Goal: Book appointment/travel/reservation

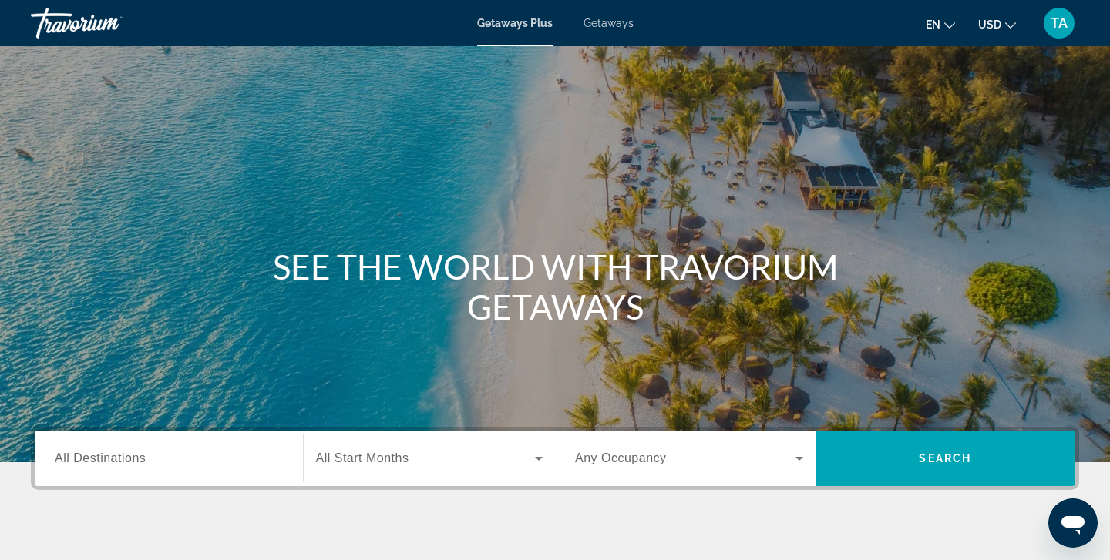
click at [142, 455] on span "All Destinations" at bounding box center [100, 458] width 91 height 13
click at [142, 455] on input "Destination All Destinations" at bounding box center [169, 459] width 228 height 19
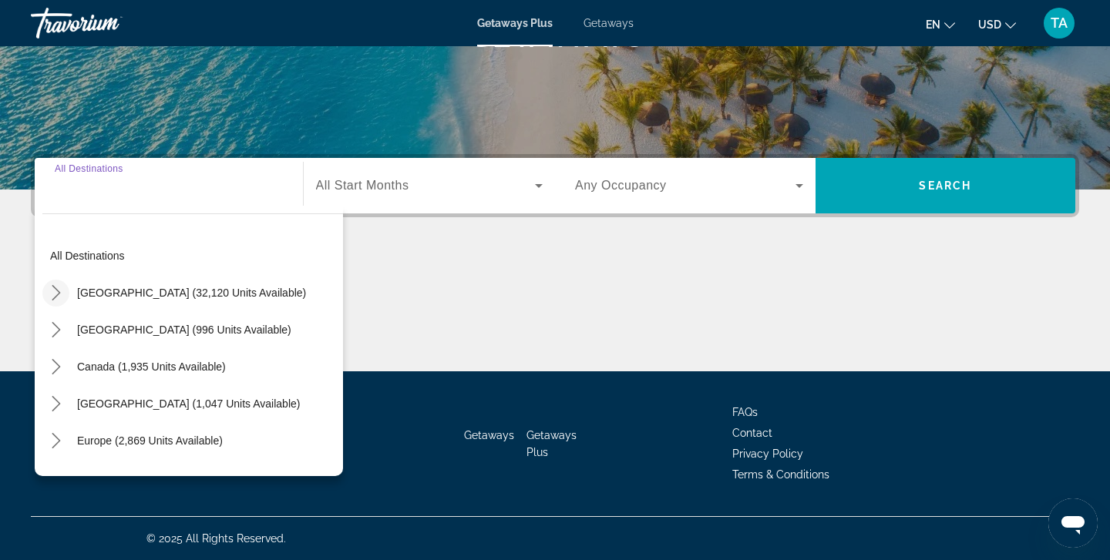
click at [57, 289] on icon "Toggle United States (32,120 units available) submenu" at bounding box center [56, 292] width 15 height 15
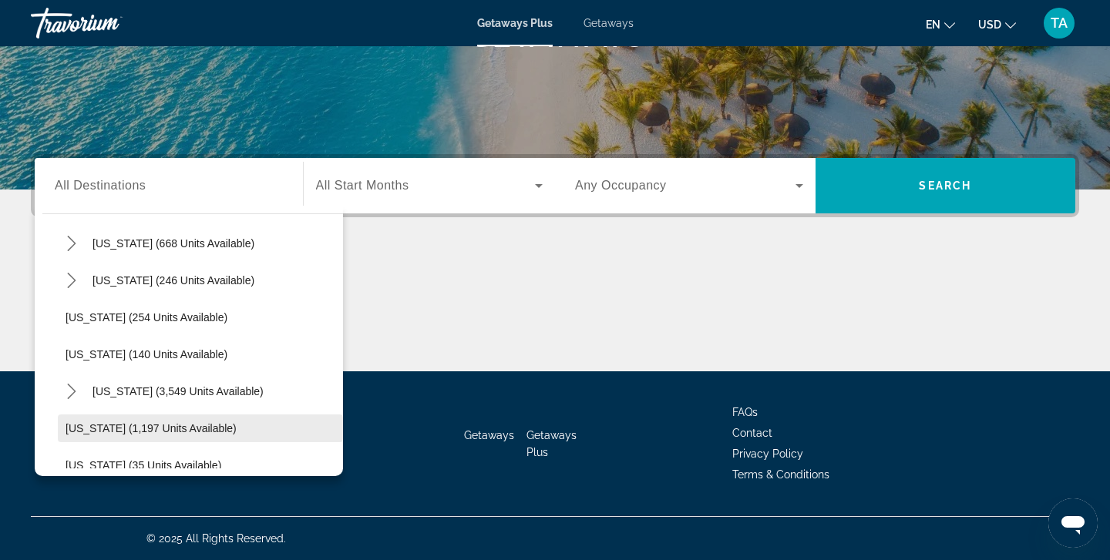
scroll to position [1204, 0]
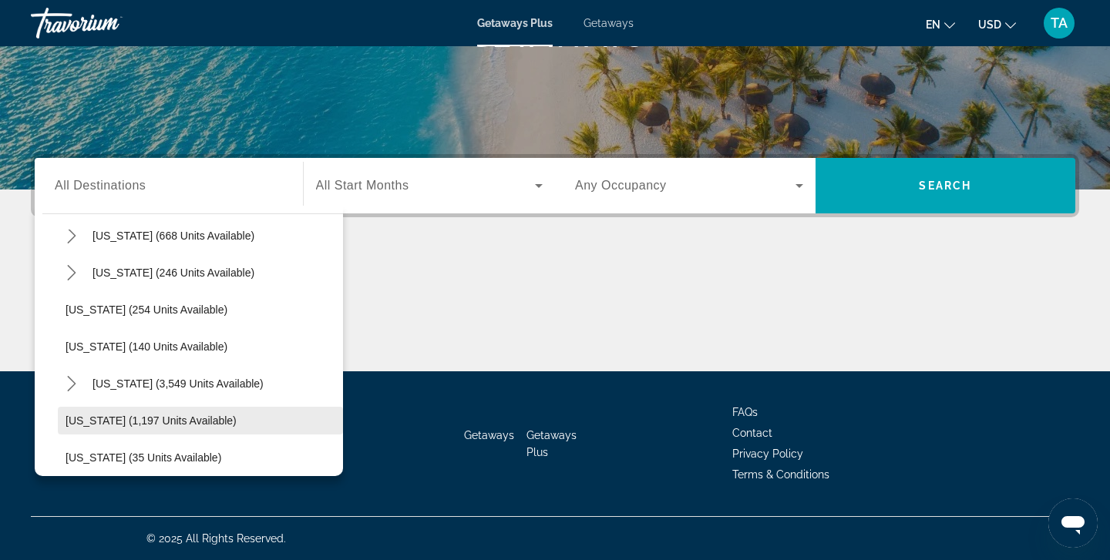
click at [143, 421] on span "Washington (1,197 units available)" at bounding box center [151, 421] width 171 height 12
type input "**********"
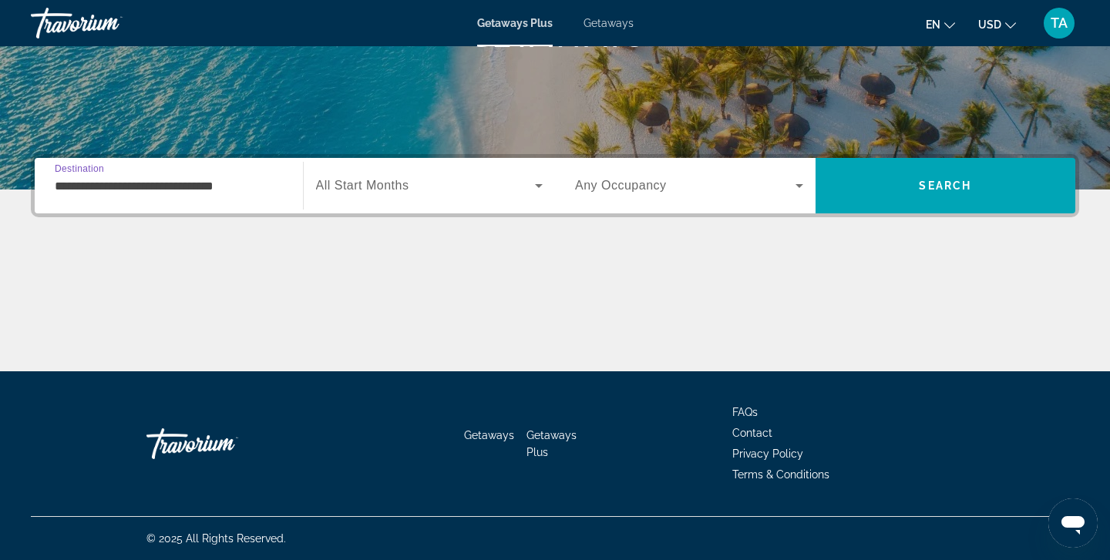
click at [540, 184] on icon "Search widget" at bounding box center [539, 186] width 19 height 19
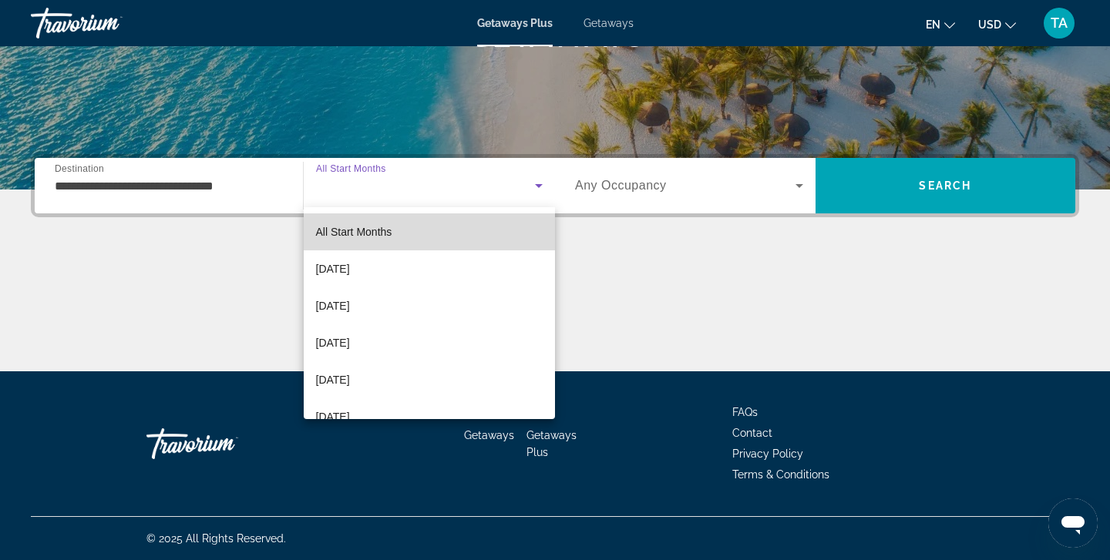
click at [470, 225] on mat-option "All Start Months" at bounding box center [430, 232] width 252 height 37
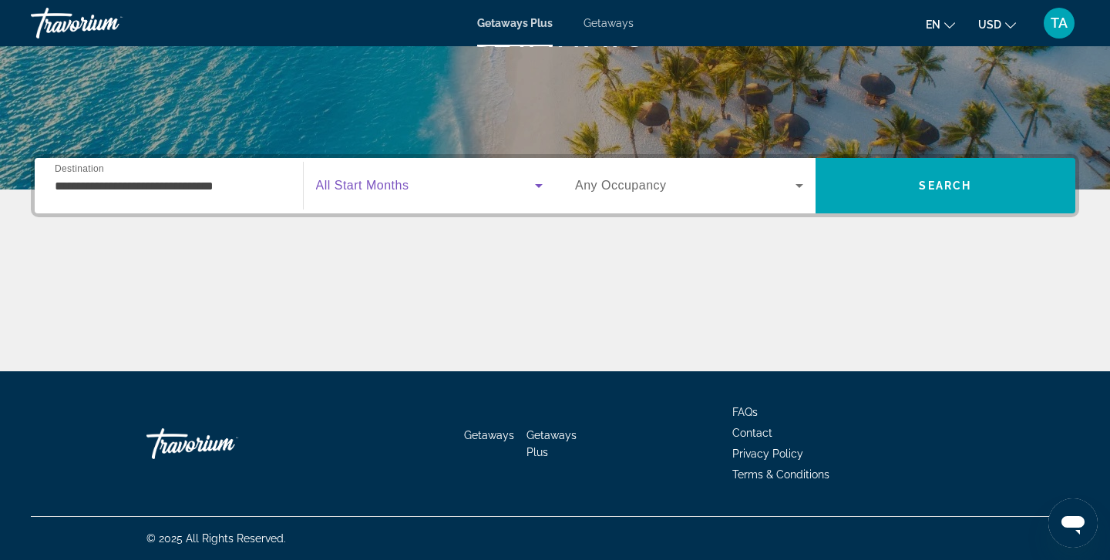
click at [544, 180] on icon "Search widget" at bounding box center [539, 186] width 19 height 19
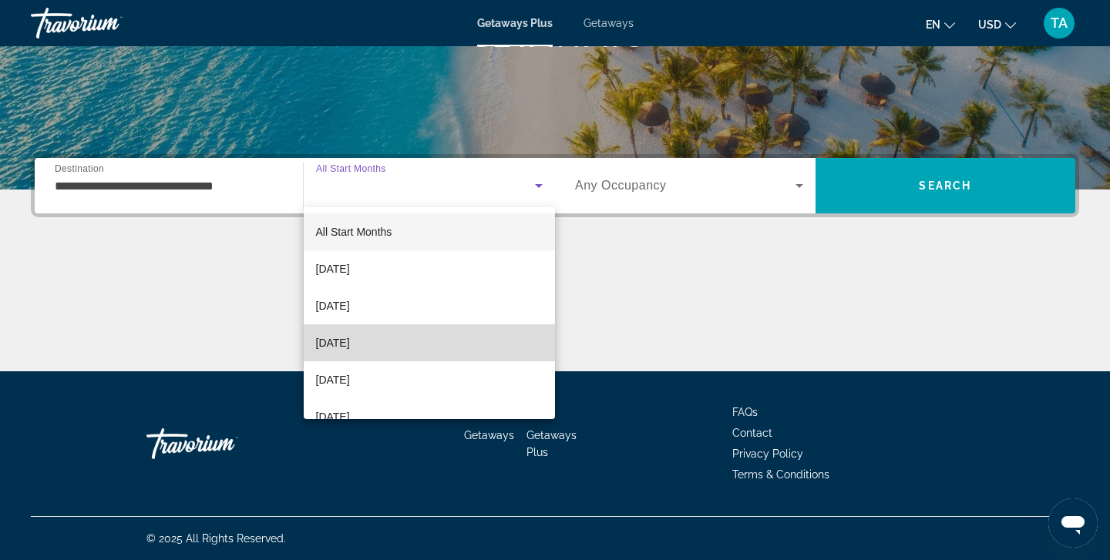
click at [450, 345] on mat-option "December 2025" at bounding box center [430, 343] width 252 height 37
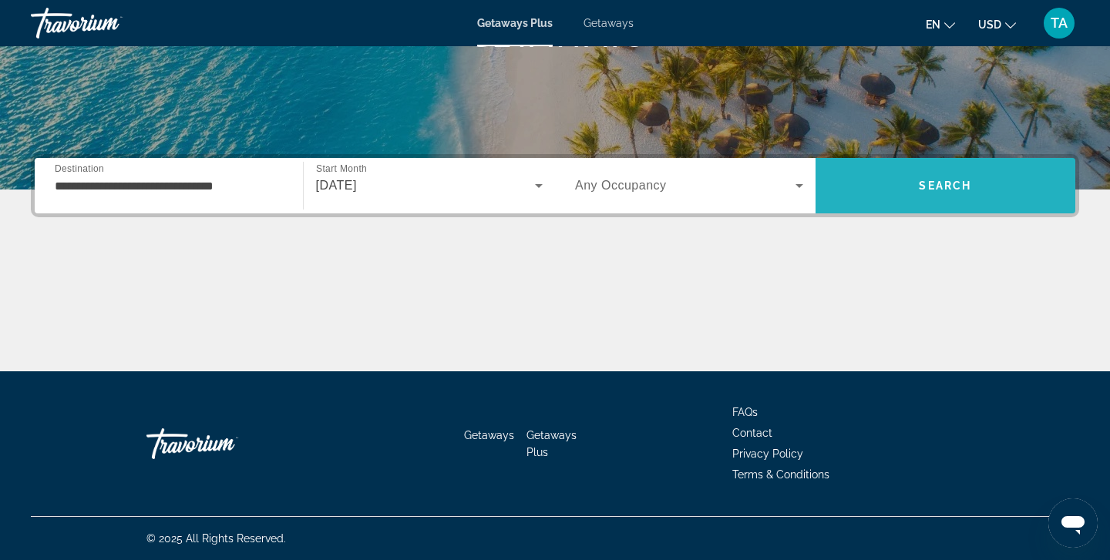
click at [941, 188] on span "Search" at bounding box center [945, 186] width 52 height 12
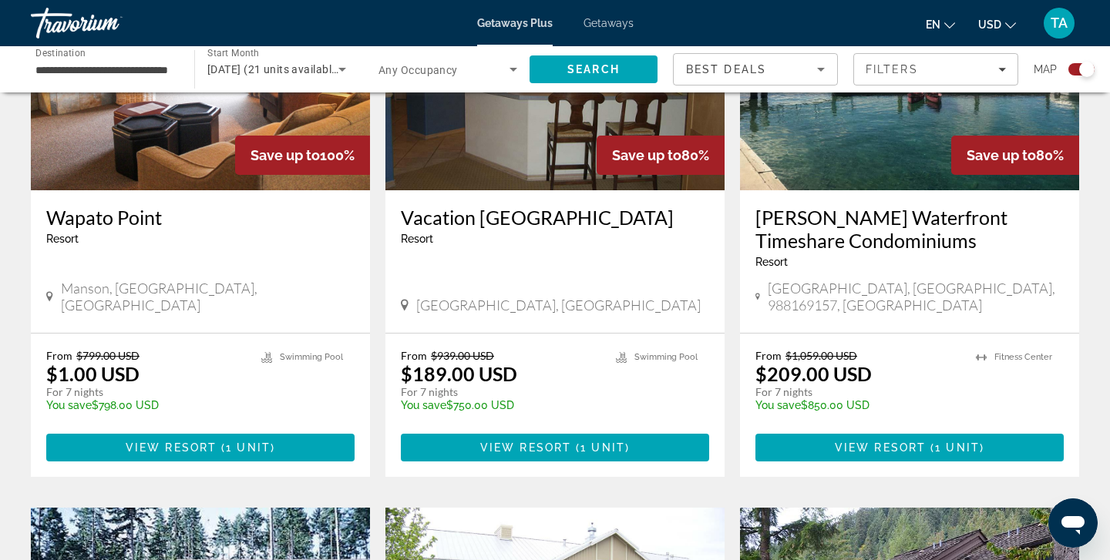
scroll to position [685, 0]
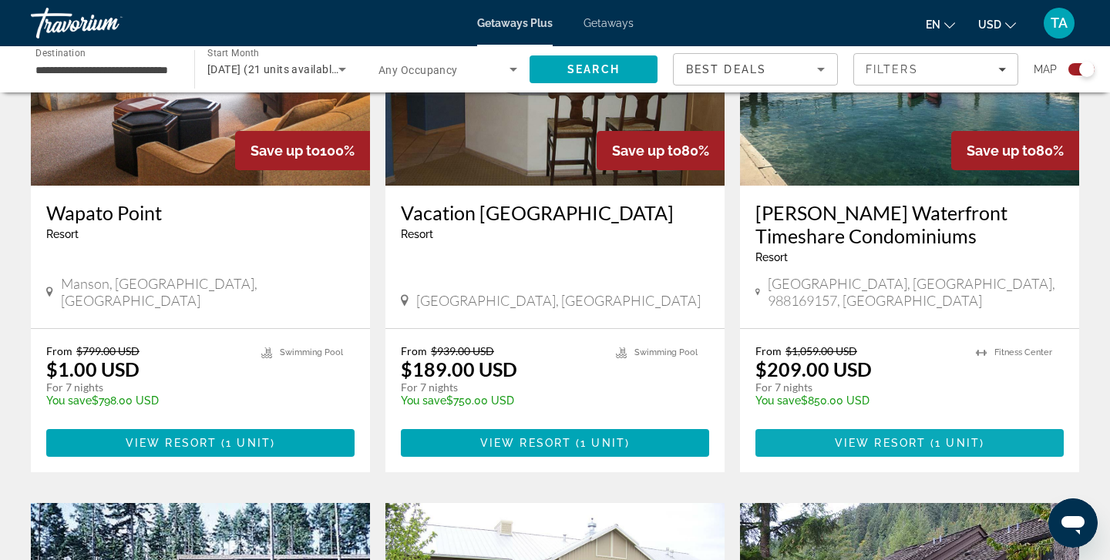
click at [863, 437] on span "View Resort" at bounding box center [880, 443] width 91 height 12
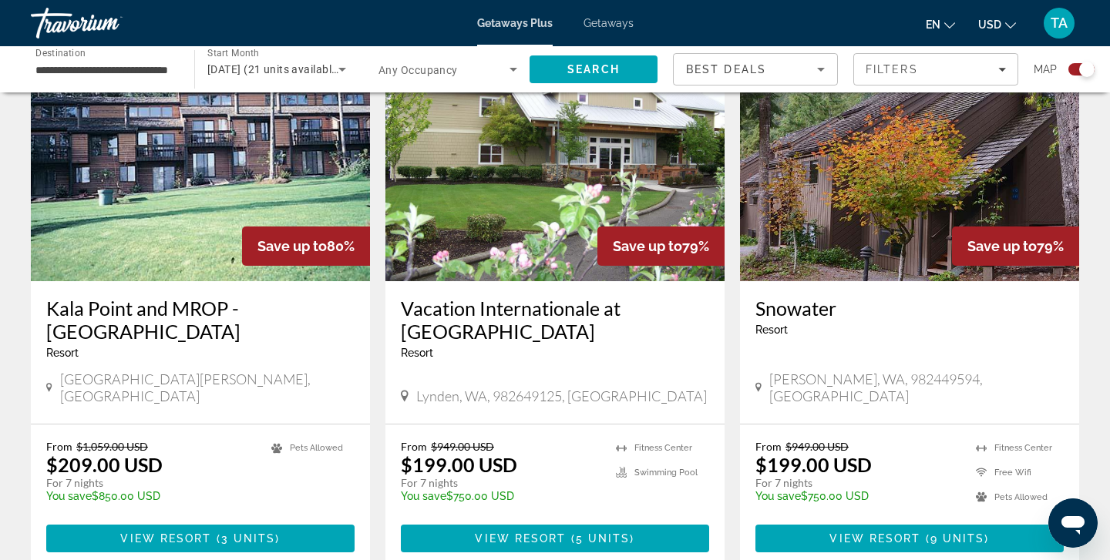
scroll to position [1157, 0]
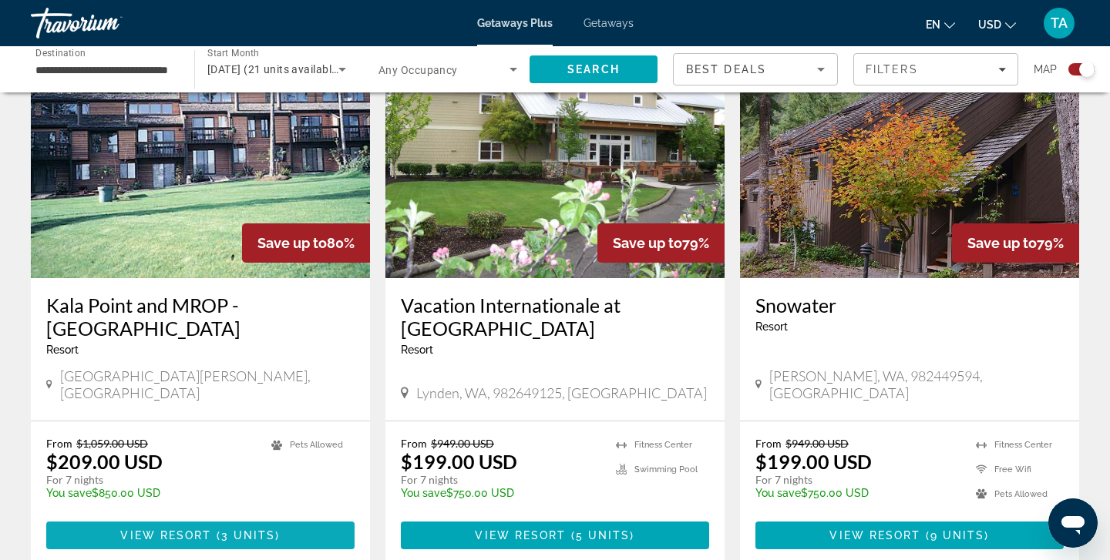
click at [207, 530] on span "View Resort" at bounding box center [165, 536] width 91 height 12
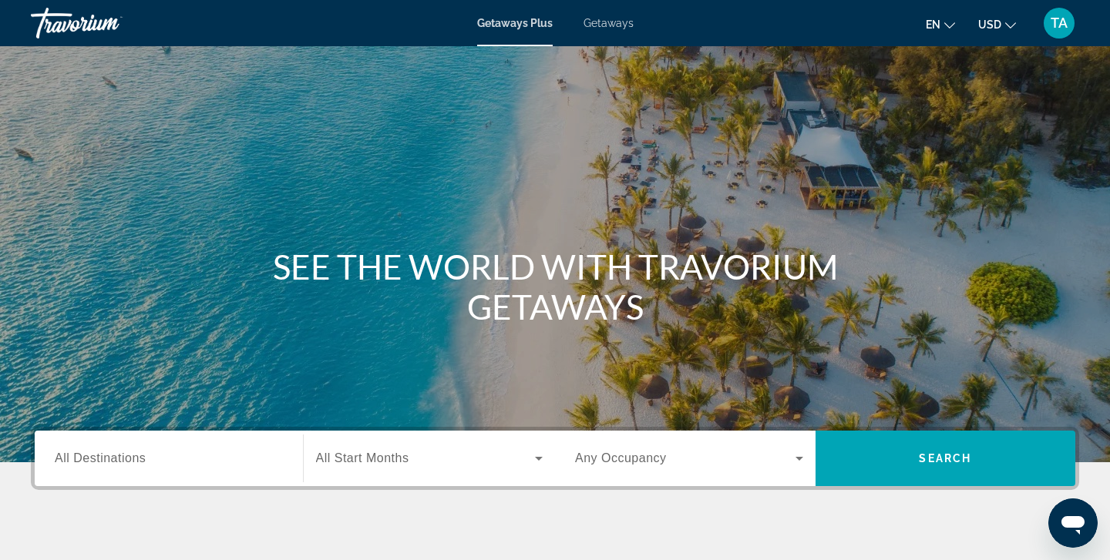
click at [200, 458] on input "Destination All Destinations" at bounding box center [169, 459] width 228 height 19
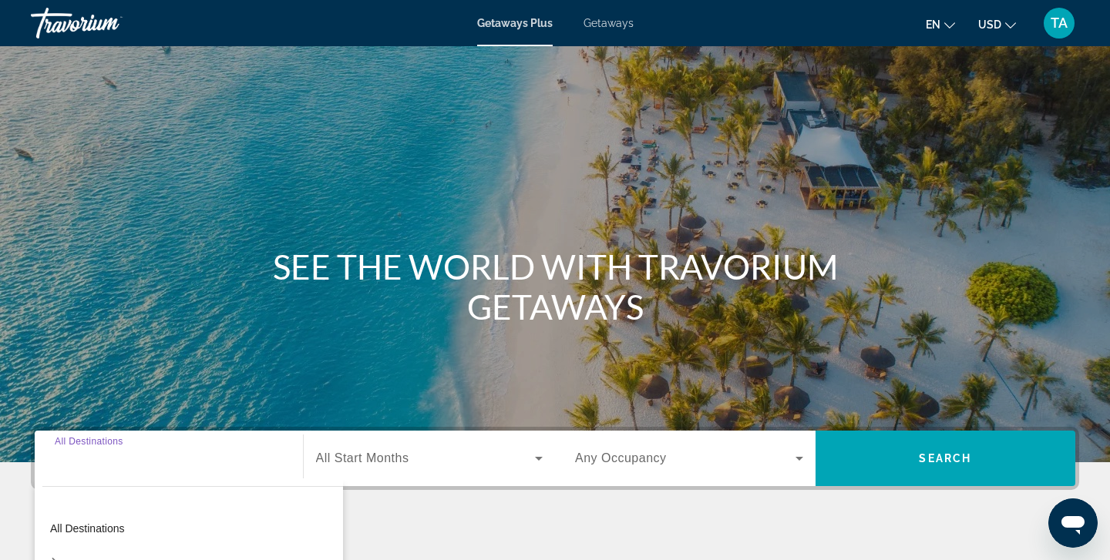
scroll to position [273, 0]
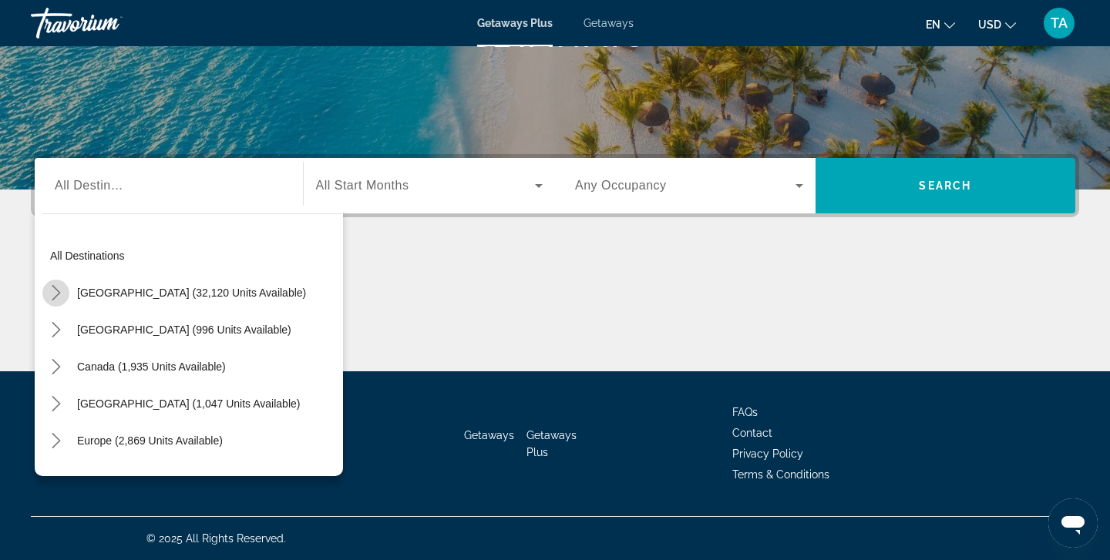
click at [60, 290] on icon "Toggle United States (32,120 units available) submenu" at bounding box center [56, 292] width 15 height 15
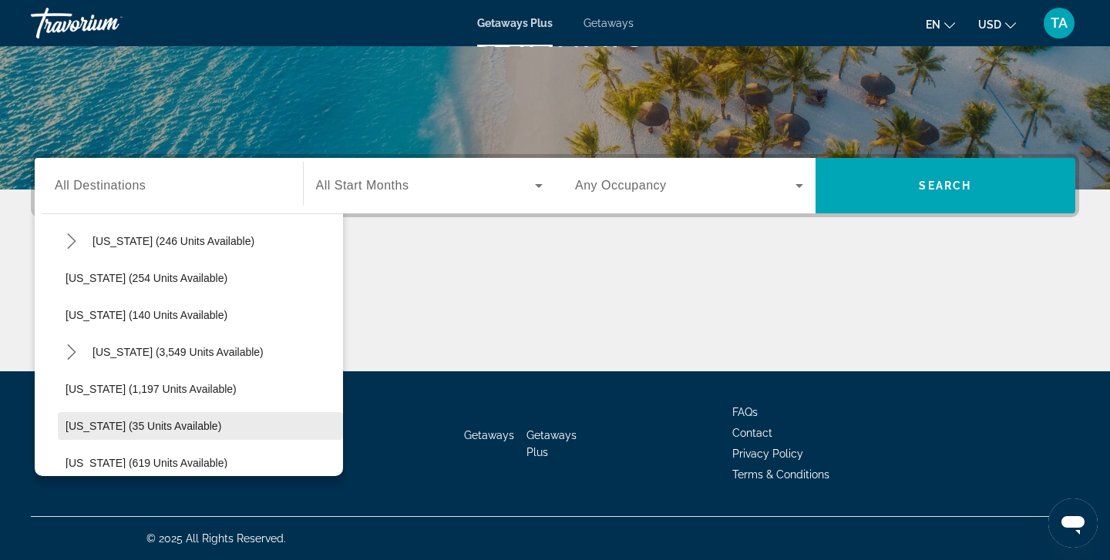
scroll to position [1230, 0]
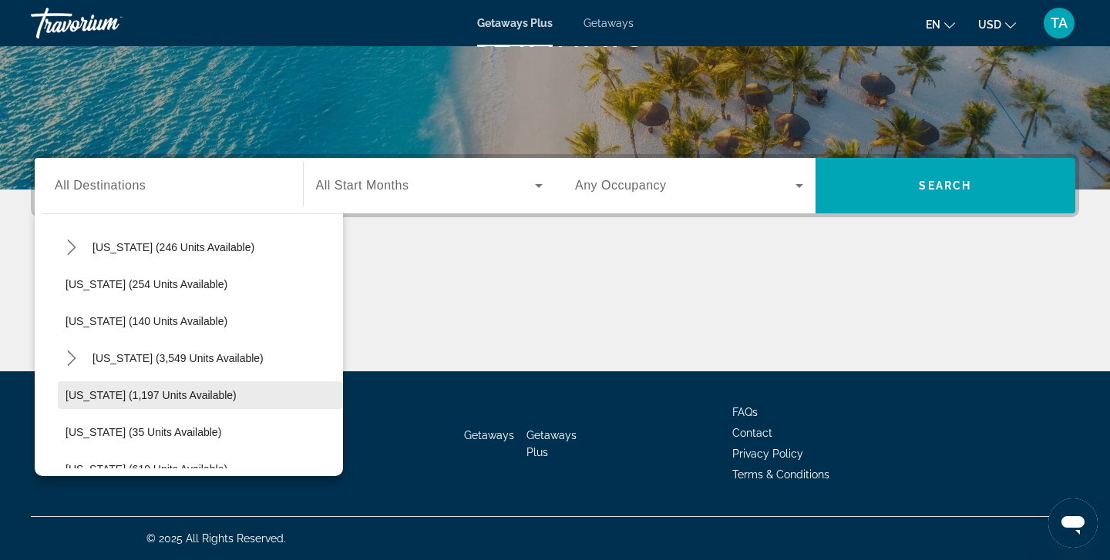
click at [176, 392] on span "Washington (1,197 units available)" at bounding box center [151, 395] width 171 height 12
type input "**********"
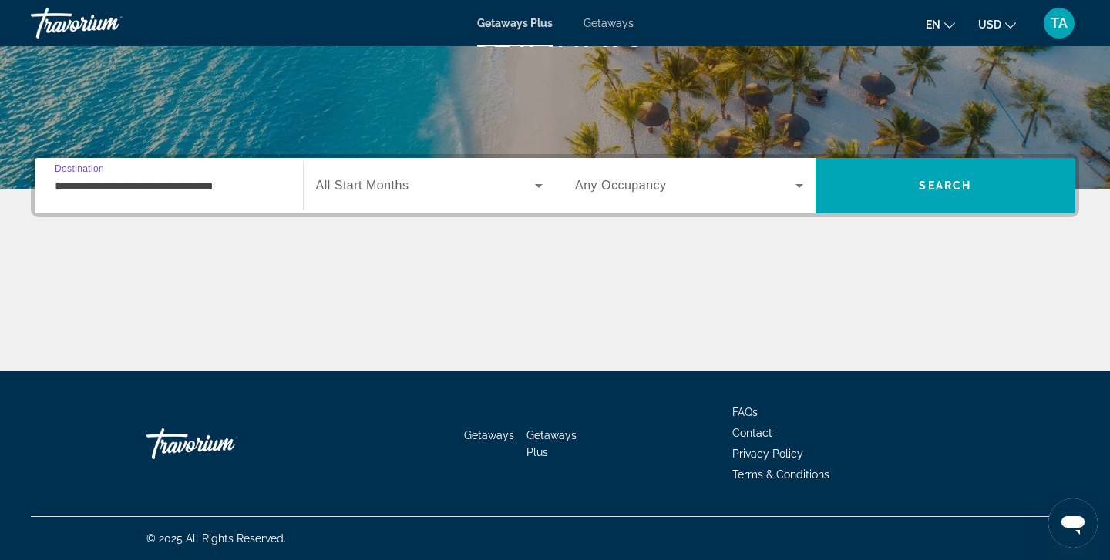
click at [544, 179] on icon "Search widget" at bounding box center [539, 186] width 19 height 19
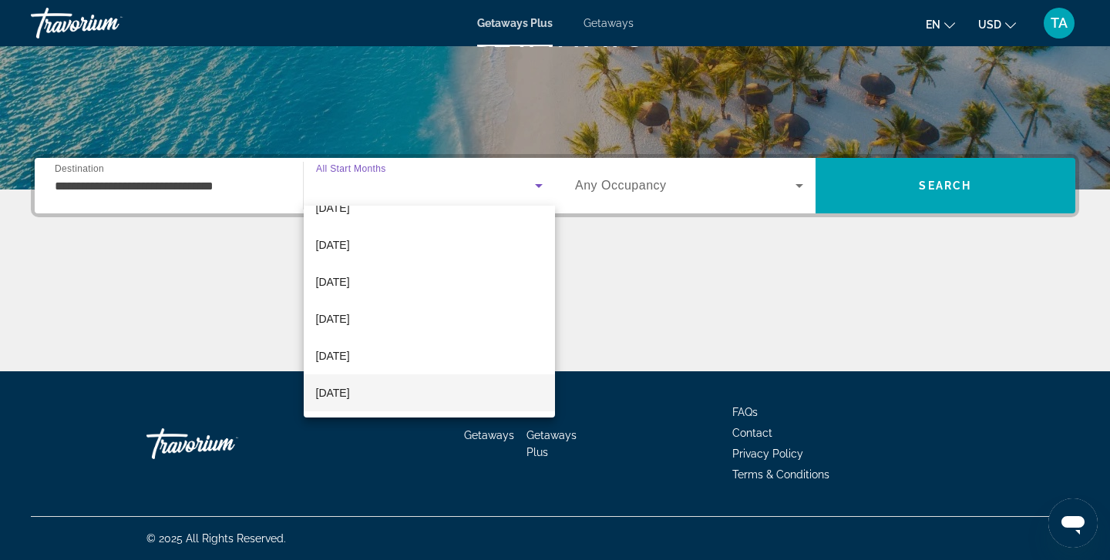
scroll to position [273, 0]
click at [350, 398] on span "October 2026" at bounding box center [333, 394] width 34 height 19
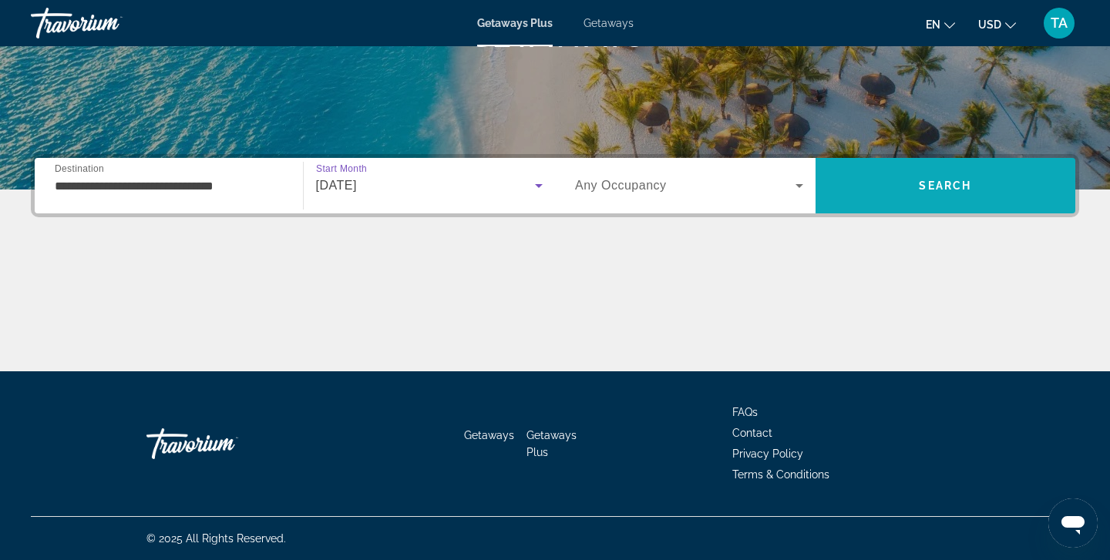
click at [891, 185] on span "Search" at bounding box center [946, 185] width 261 height 37
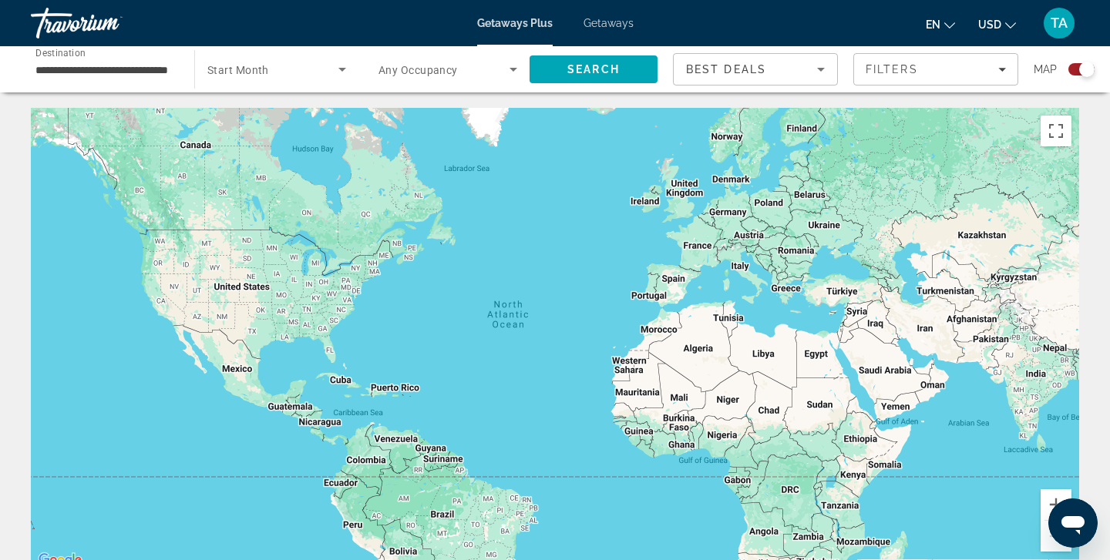
click at [160, 61] on input "**********" at bounding box center [104, 70] width 139 height 19
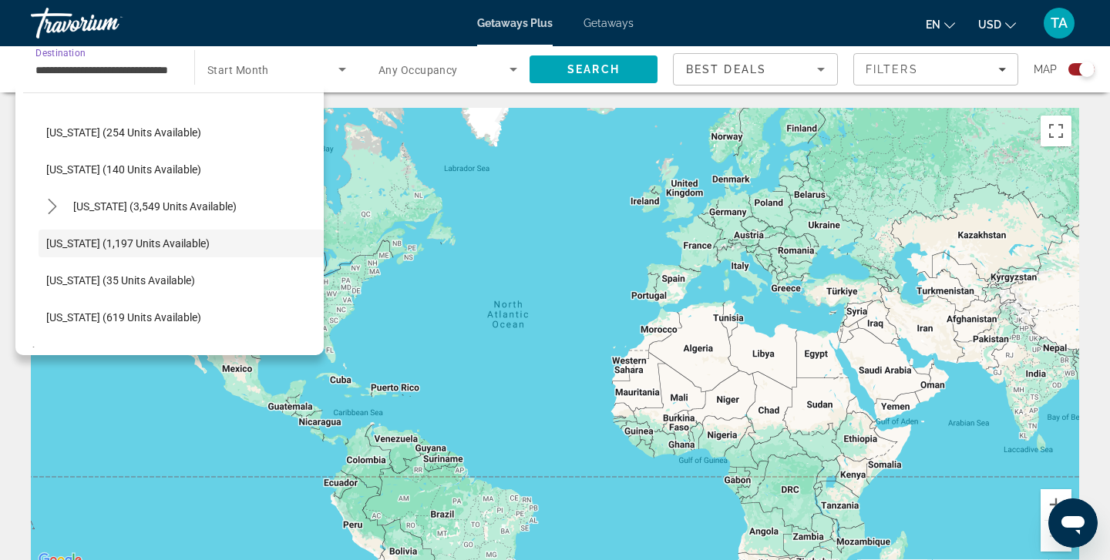
scroll to position [1260, 0]
click at [149, 242] on span "Washington (1,197 units available)" at bounding box center [127, 244] width 163 height 12
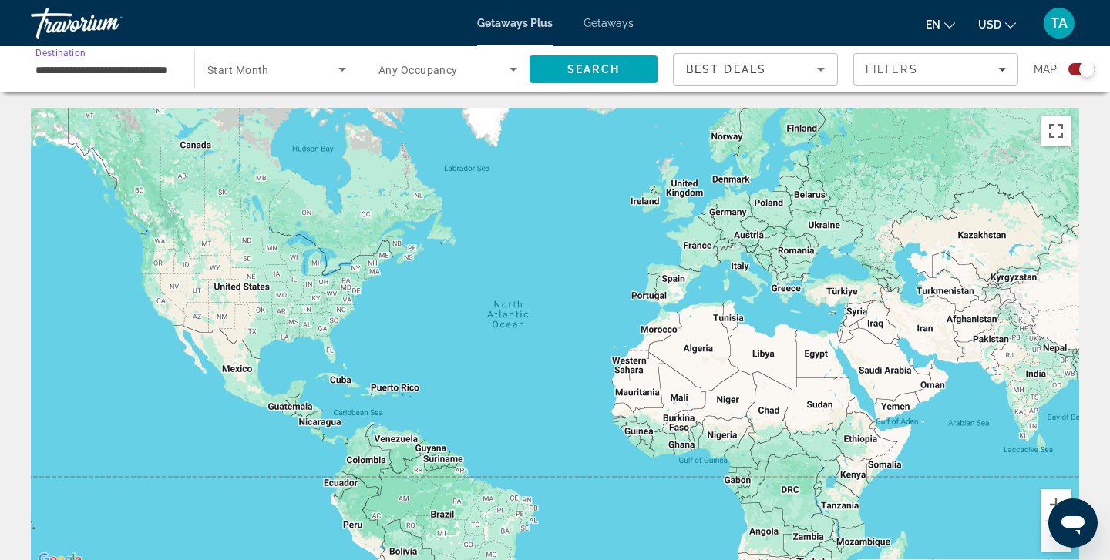
scroll to position [0, 0]
click at [342, 66] on icon "Search widget" at bounding box center [342, 69] width 19 height 19
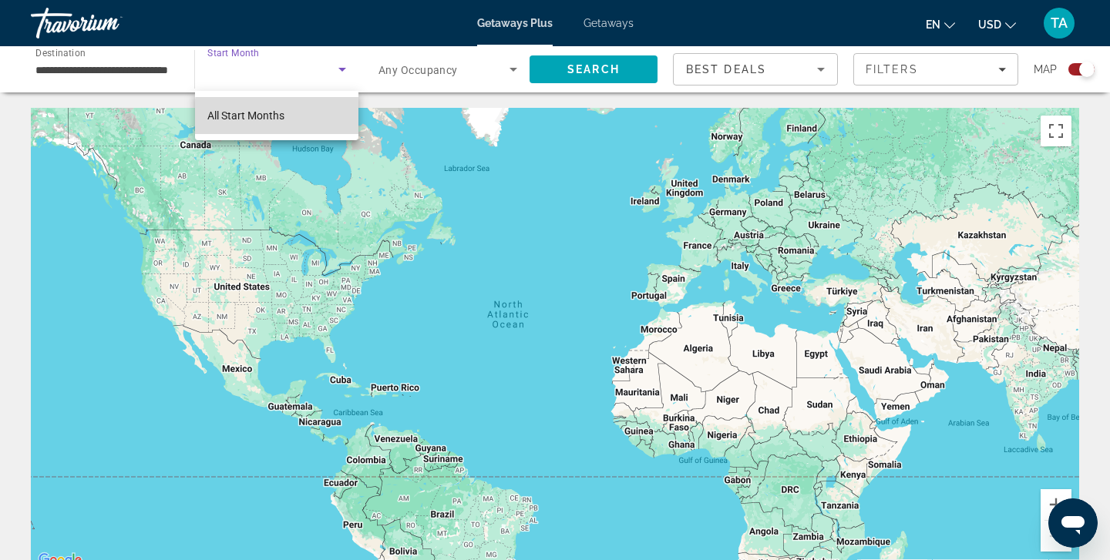
click at [311, 119] on mat-option "All Start Months" at bounding box center [276, 115] width 163 height 37
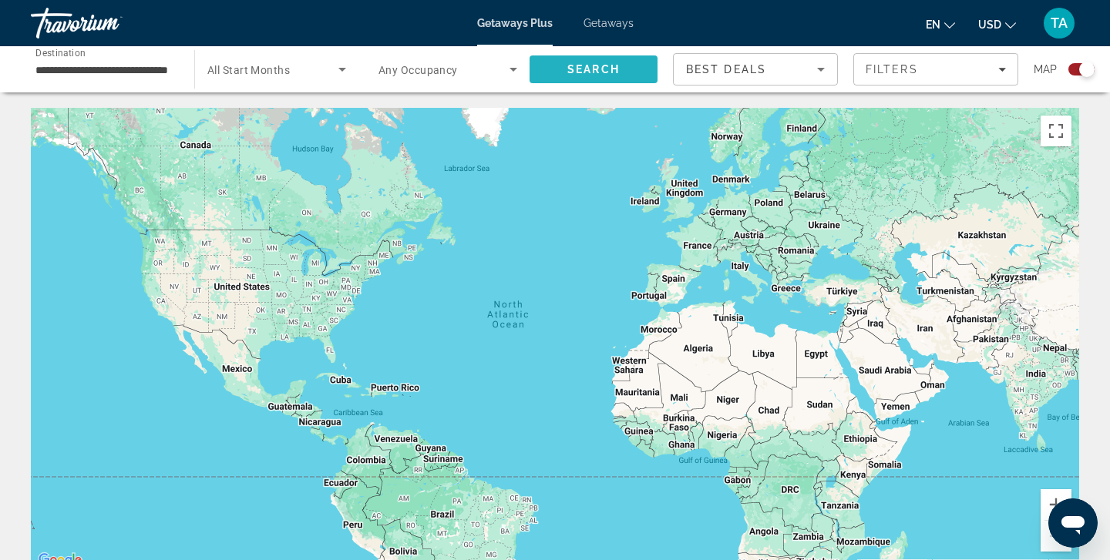
click at [601, 76] on span "Search" at bounding box center [594, 69] width 128 height 37
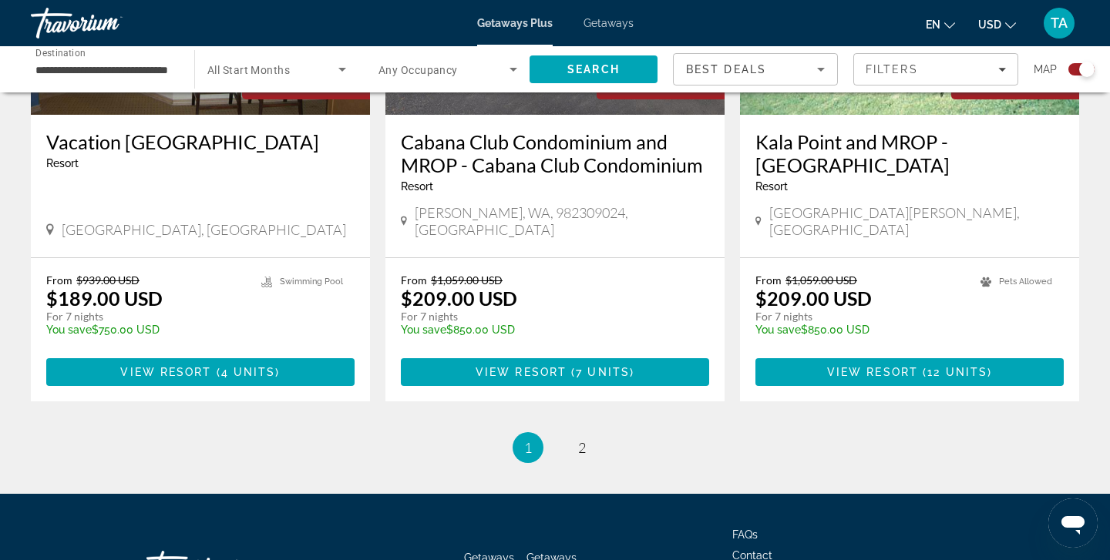
scroll to position [2428, 0]
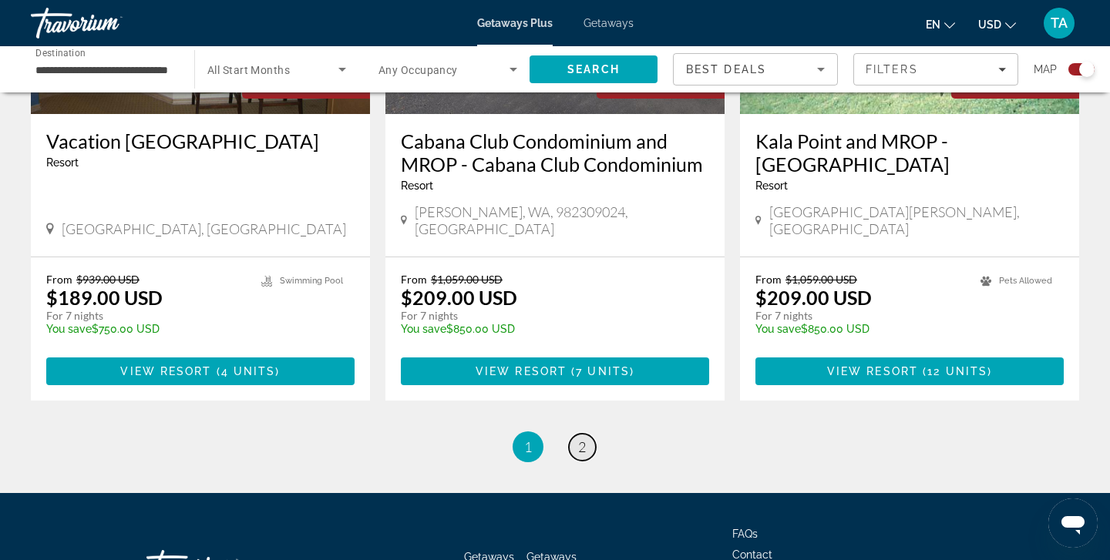
click at [581, 439] on span "2" at bounding box center [582, 447] width 8 height 17
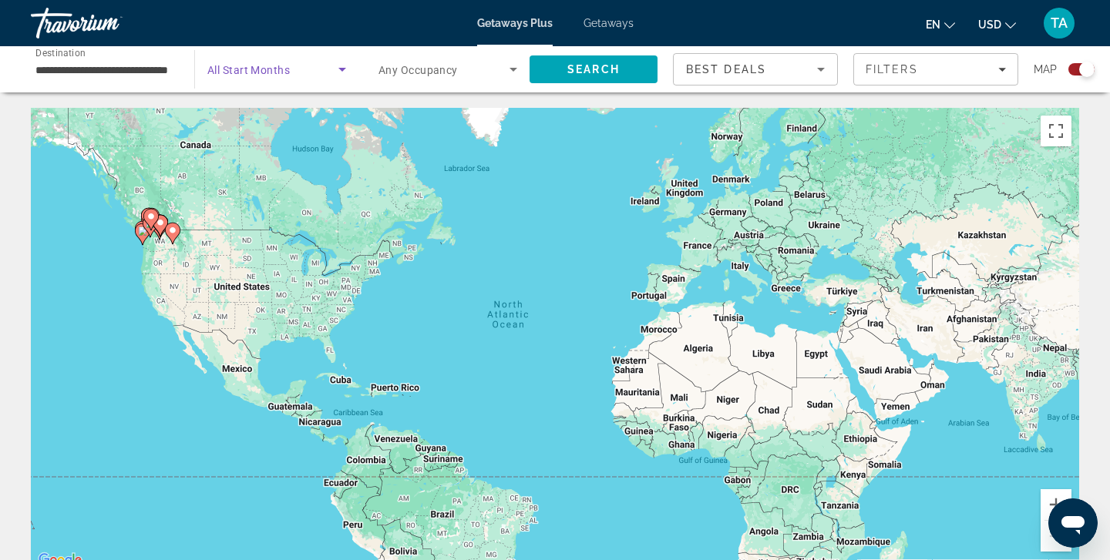
click at [339, 71] on icon "Search widget" at bounding box center [342, 69] width 19 height 19
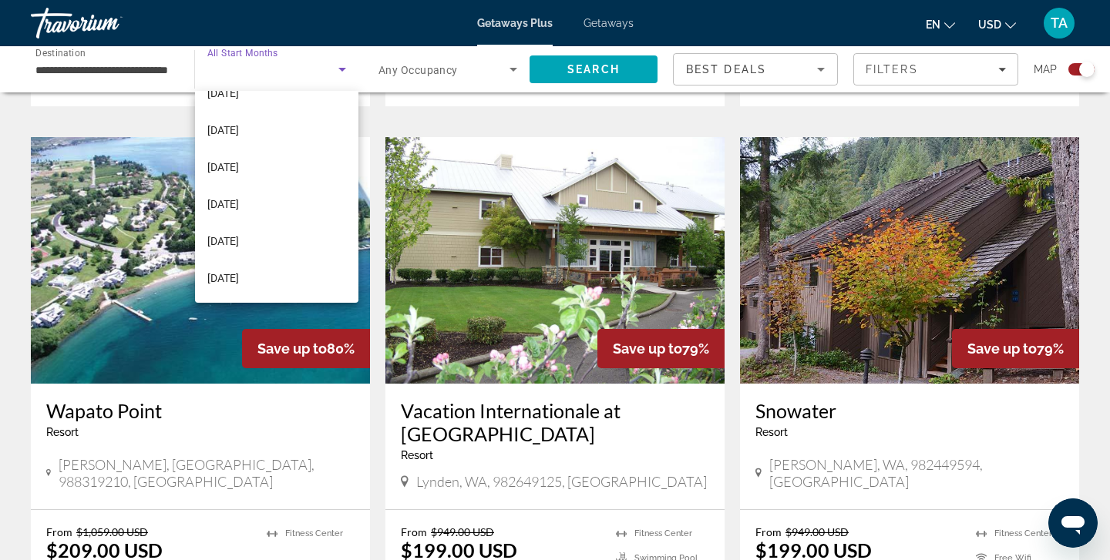
scroll to position [1053, 0]
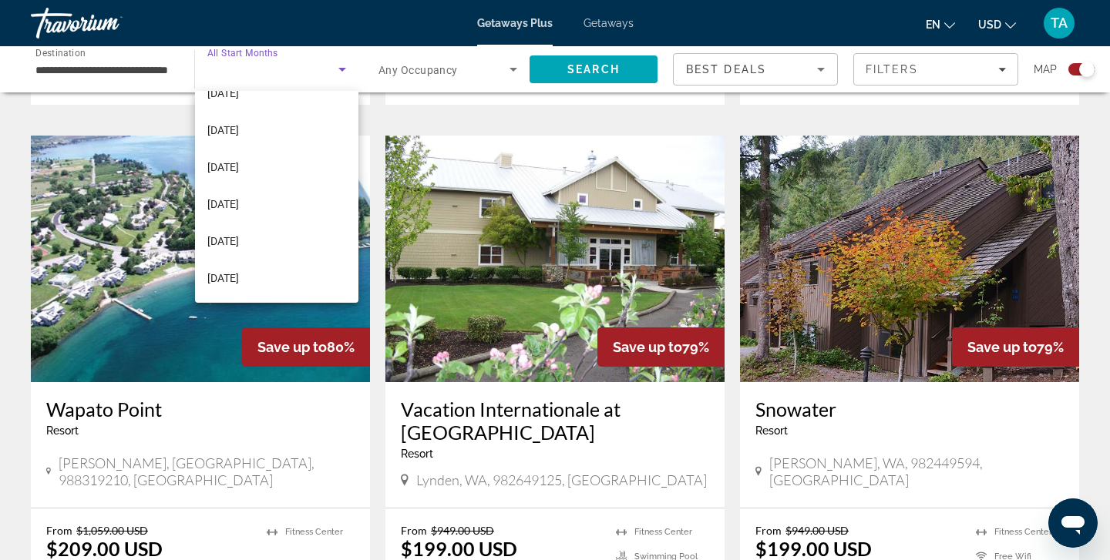
click at [505, 165] on div at bounding box center [555, 280] width 1110 height 560
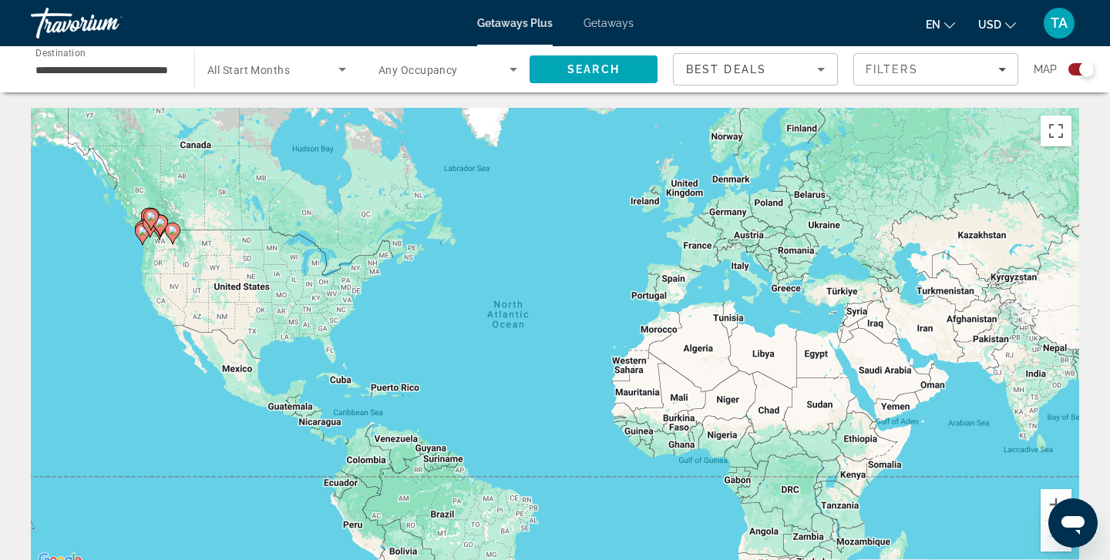
scroll to position [0, 0]
click at [611, 24] on span "Getaways" at bounding box center [609, 23] width 50 height 12
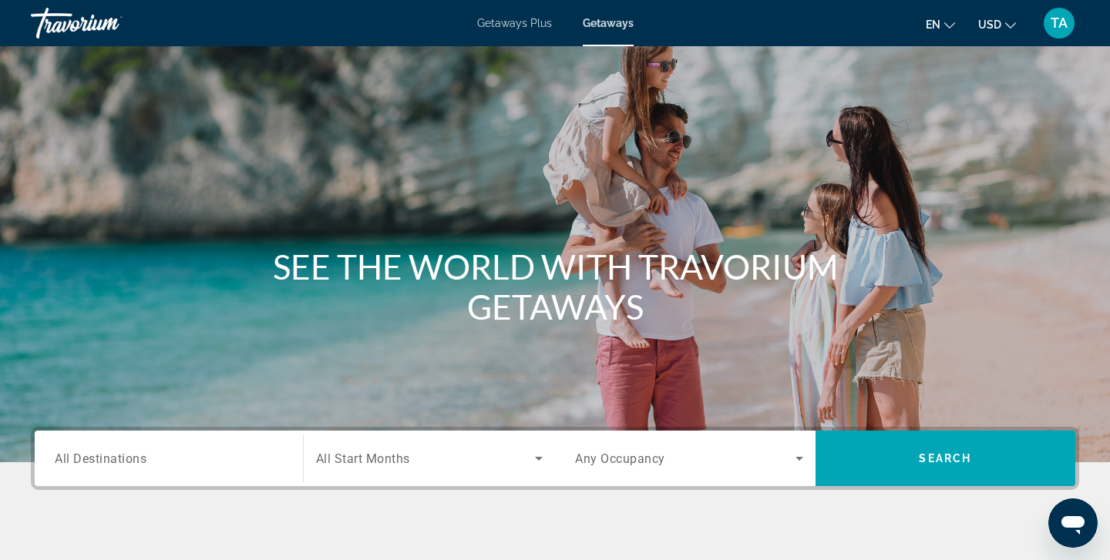
click at [82, 459] on span "All Destinations" at bounding box center [101, 458] width 92 height 15
click at [82, 459] on input "Destination All Destinations" at bounding box center [169, 459] width 228 height 19
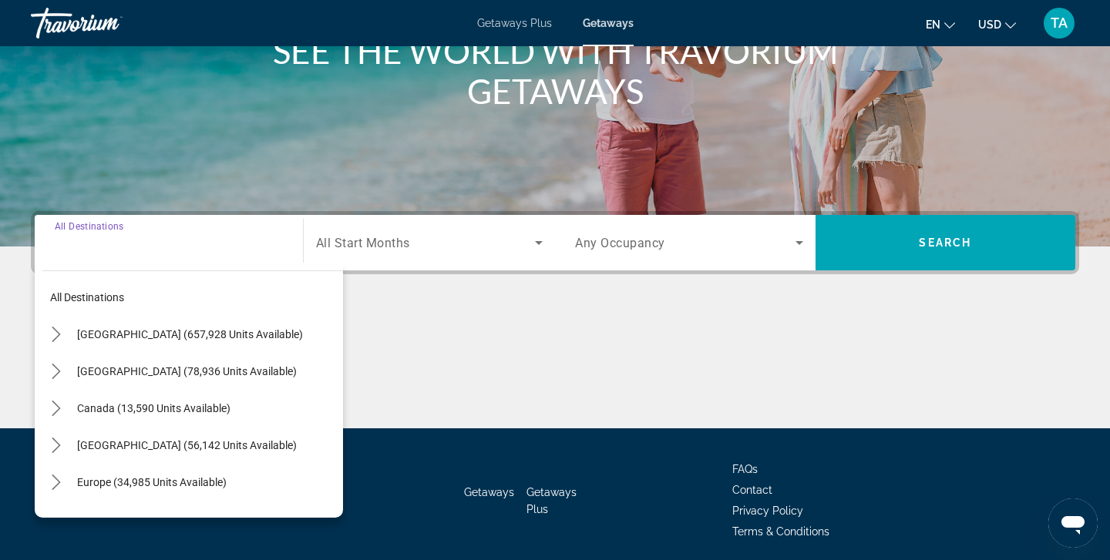
scroll to position [273, 0]
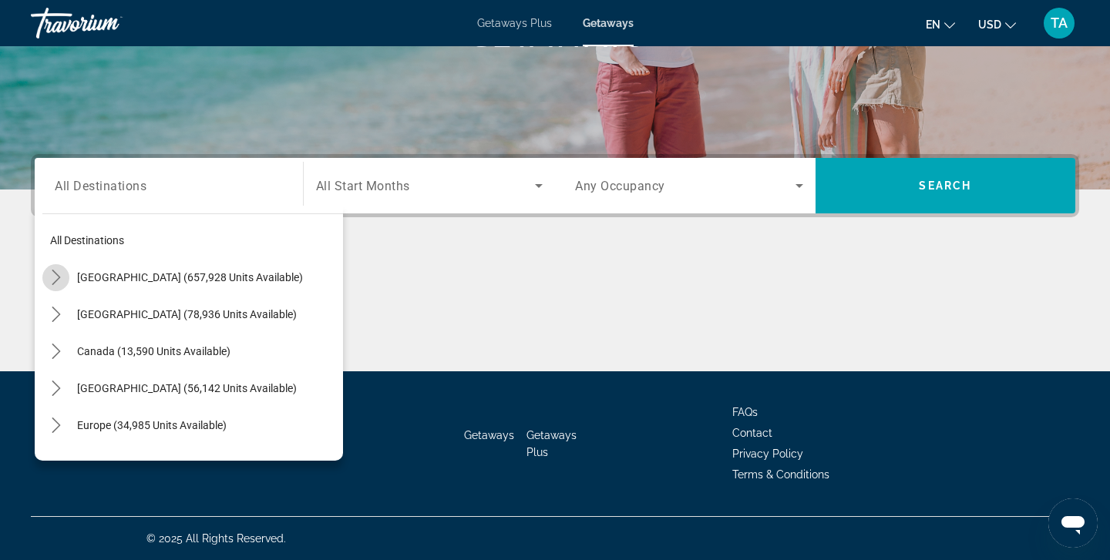
click at [51, 274] on icon "Toggle United States (657,928 units available) submenu" at bounding box center [56, 277] width 15 height 15
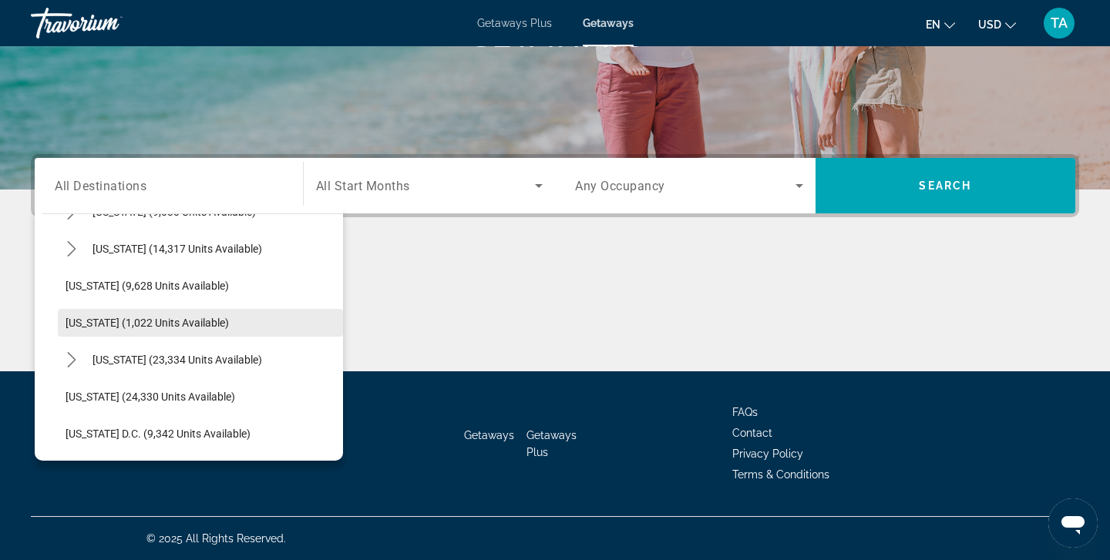
scroll to position [1364, 0]
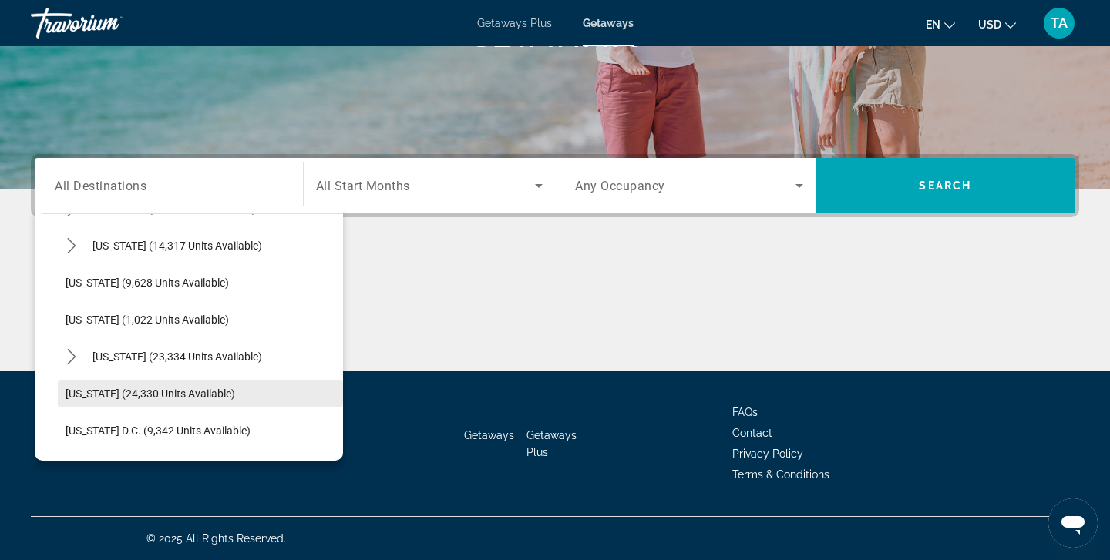
click at [138, 386] on span "Select destination: Washington (24,330 units available)" at bounding box center [200, 393] width 285 height 37
type input "**********"
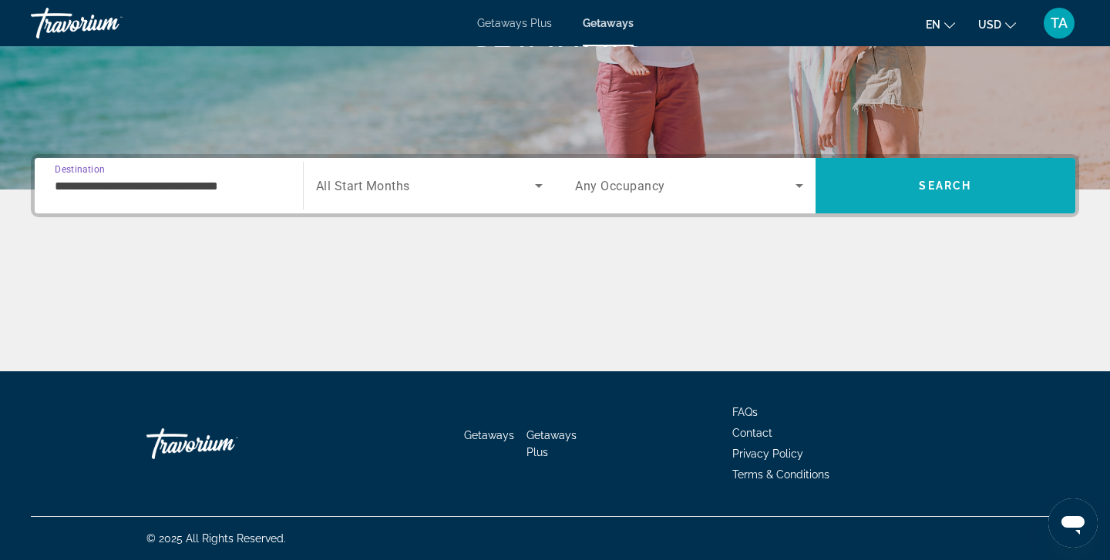
click at [897, 194] on span "Search" at bounding box center [946, 185] width 261 height 37
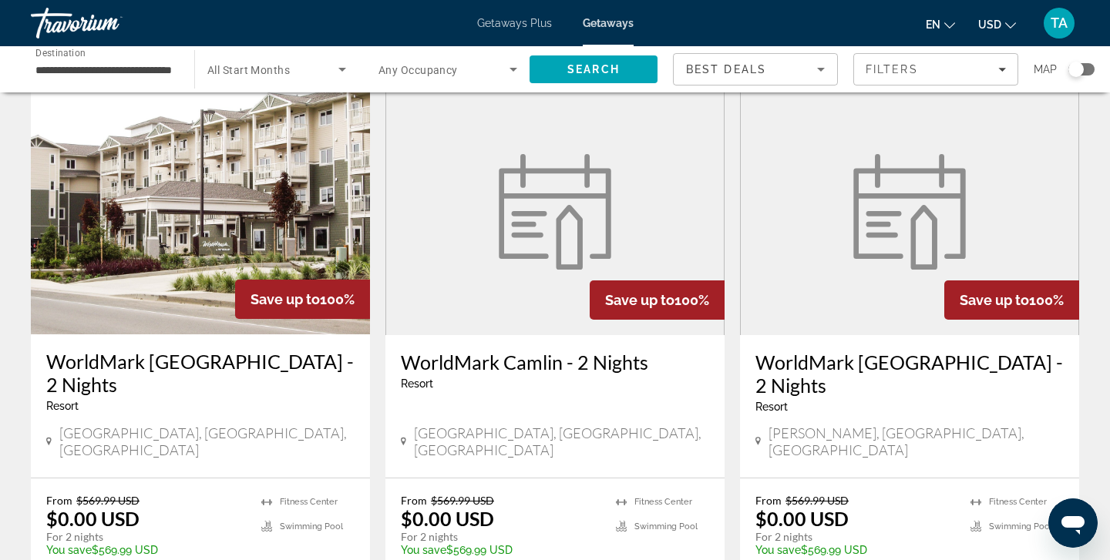
scroll to position [56, 0]
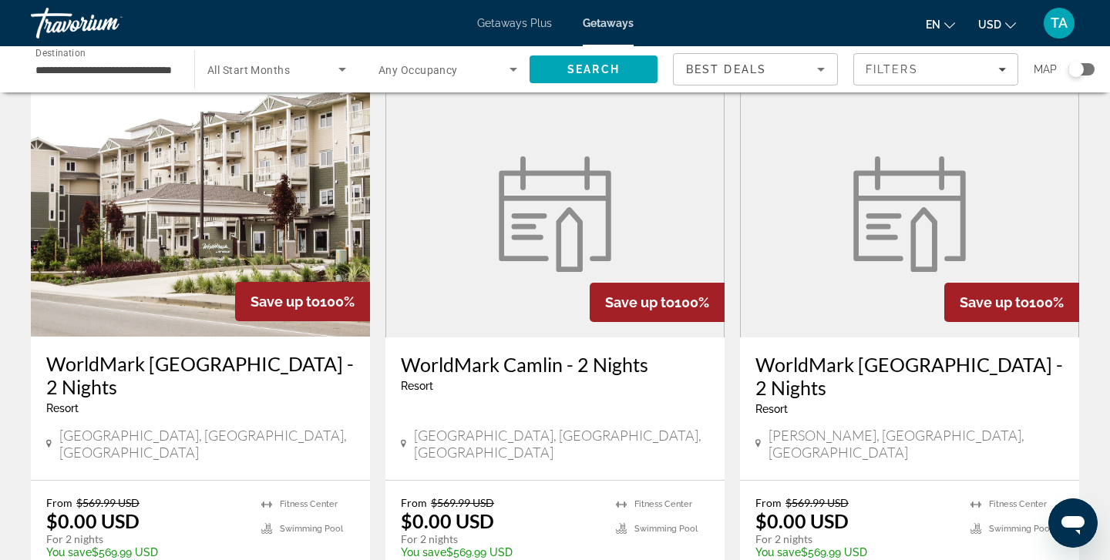
click at [342, 72] on icon "Search widget" at bounding box center [342, 70] width 8 height 4
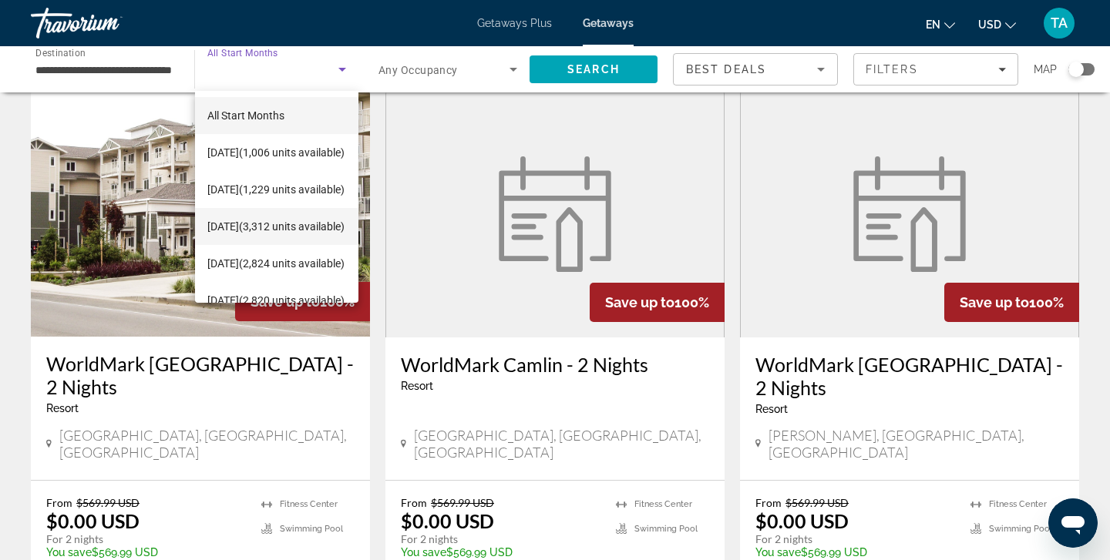
click at [298, 219] on span "December 2025 (3,312 units available)" at bounding box center [275, 226] width 137 height 19
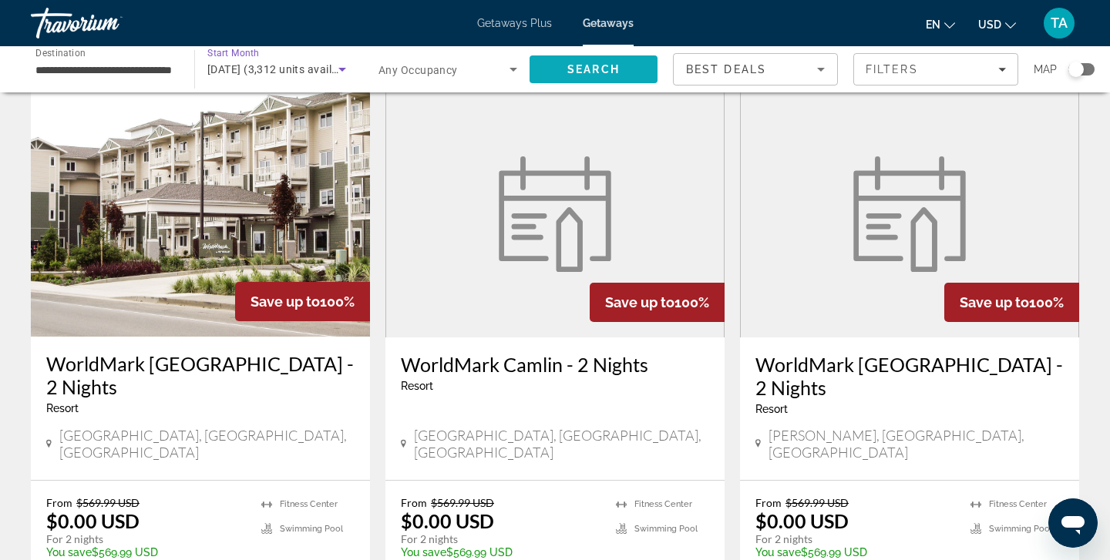
click at [593, 68] on span "Search" at bounding box center [593, 69] width 52 height 12
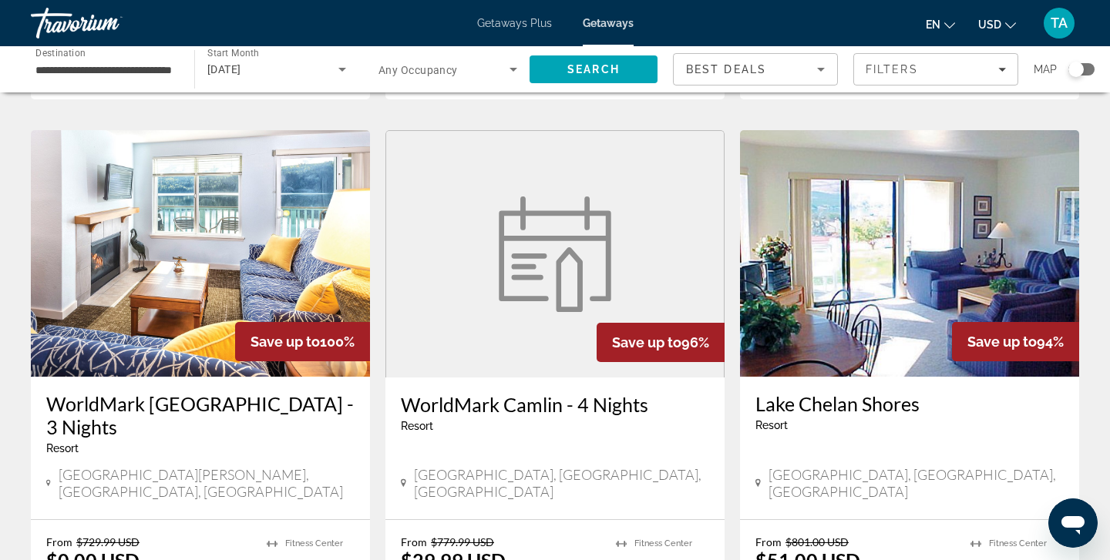
scroll to position [1694, 0]
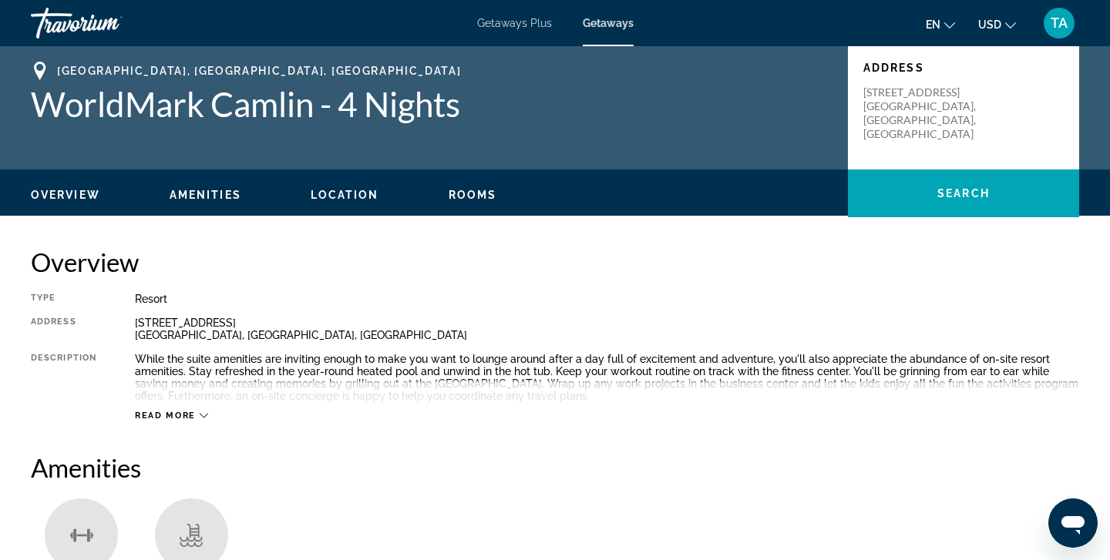
click at [203, 412] on icon "Main content" at bounding box center [204, 416] width 8 height 8
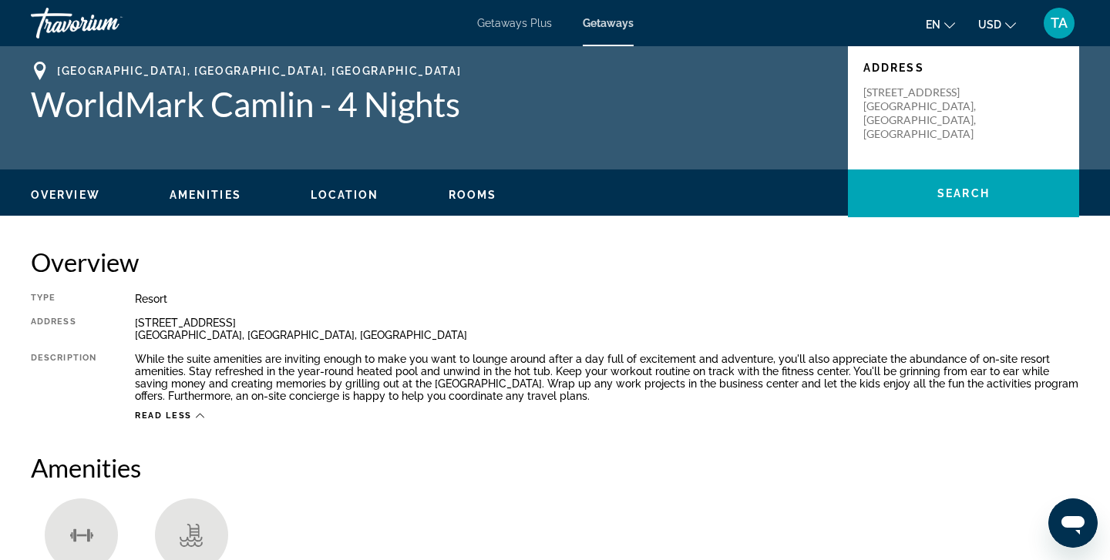
click at [203, 412] on icon "Main content" at bounding box center [200, 416] width 8 height 8
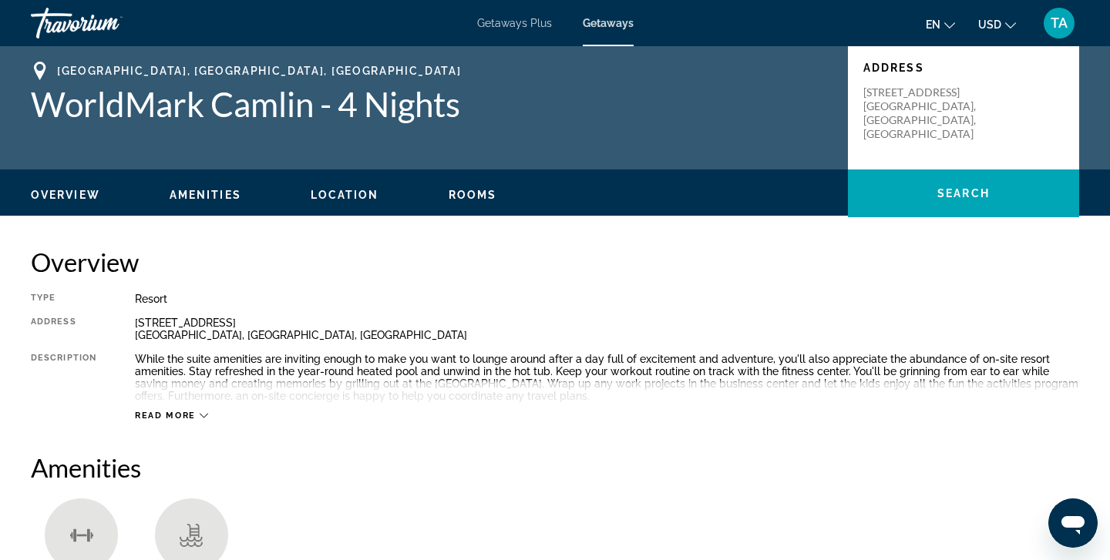
click at [197, 411] on div "Read more" at bounding box center [171, 416] width 73 height 10
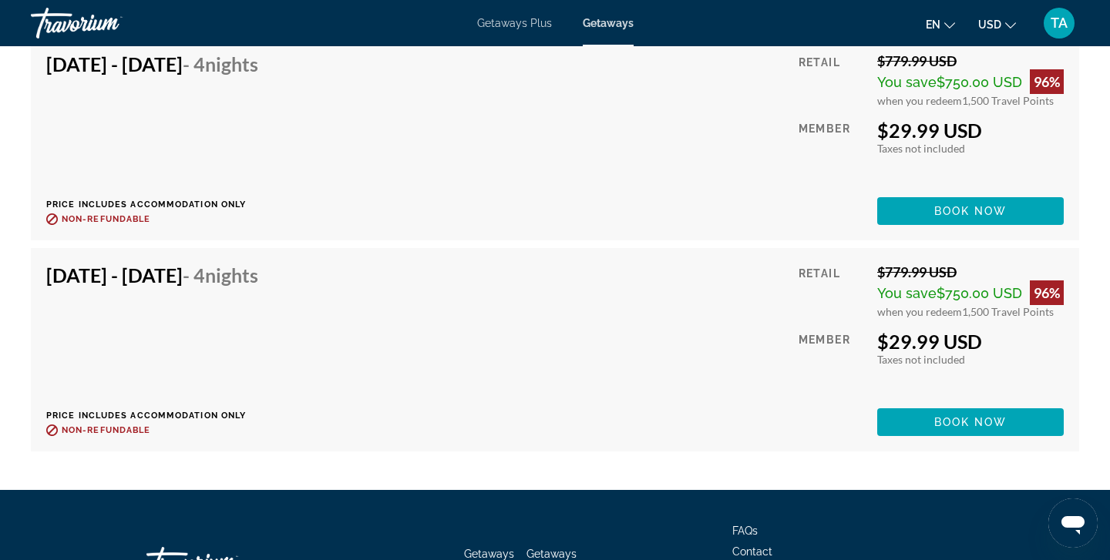
scroll to position [2394, 0]
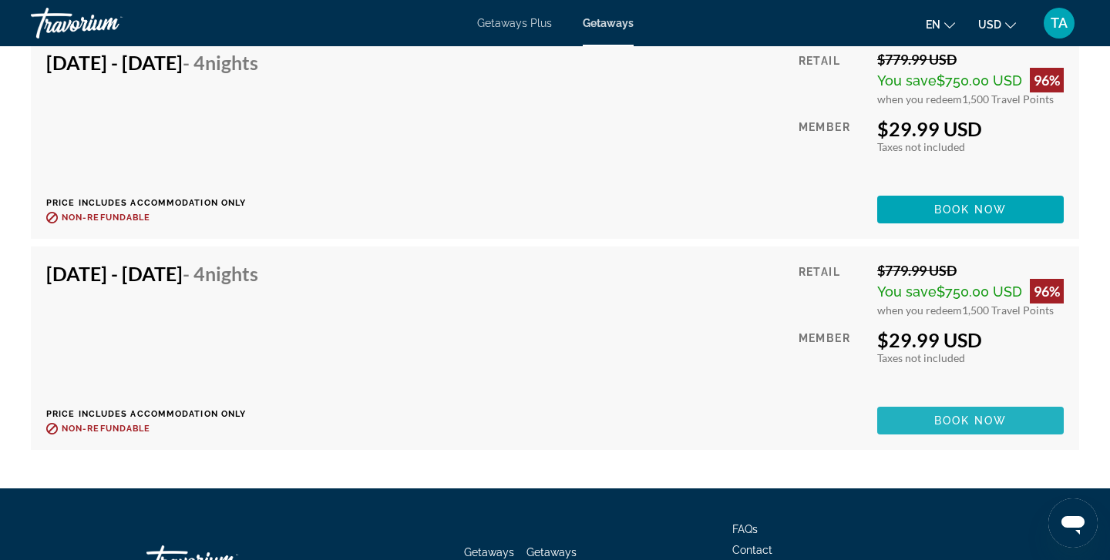
click at [932, 422] on span "Main content" at bounding box center [970, 420] width 187 height 37
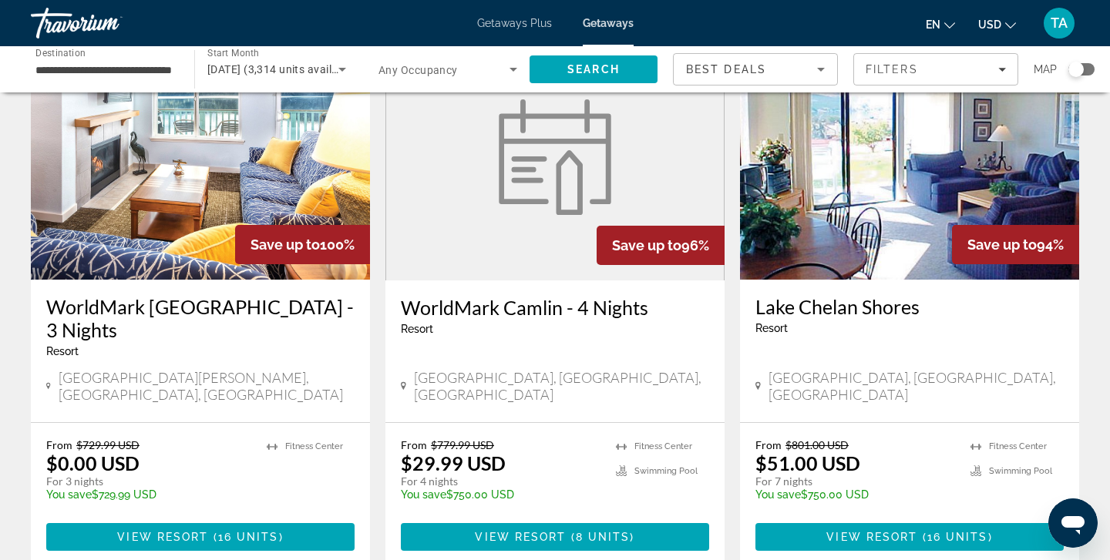
scroll to position [1789, 0]
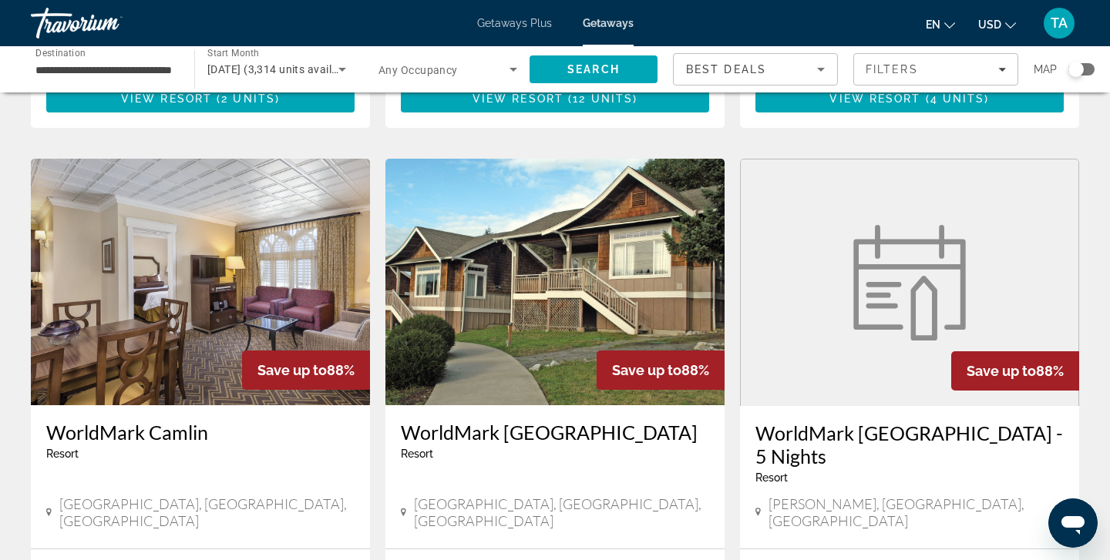
scroll to position [1685, 0]
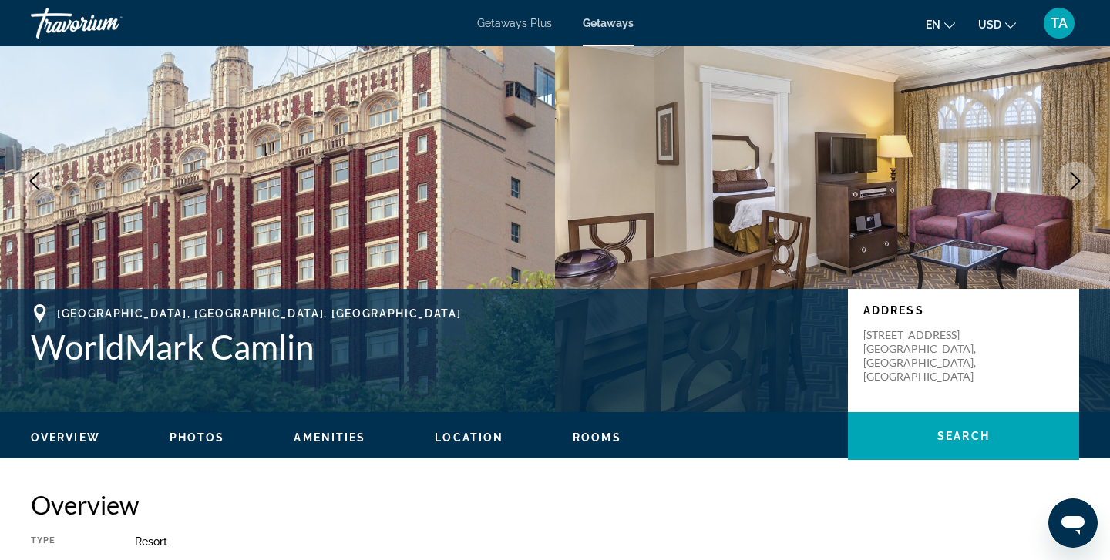
scroll to position [16, 0]
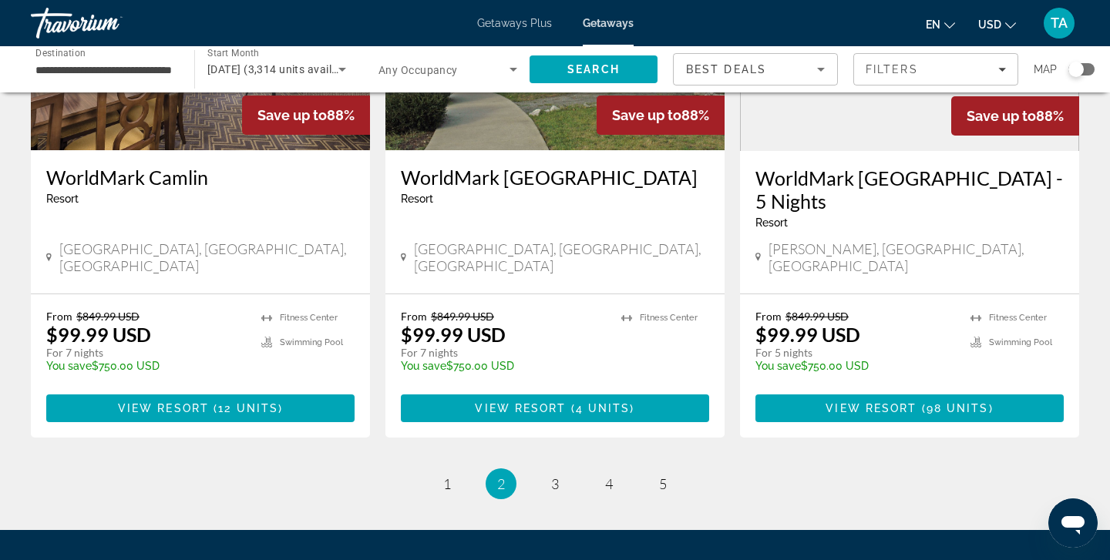
scroll to position [1937, 0]
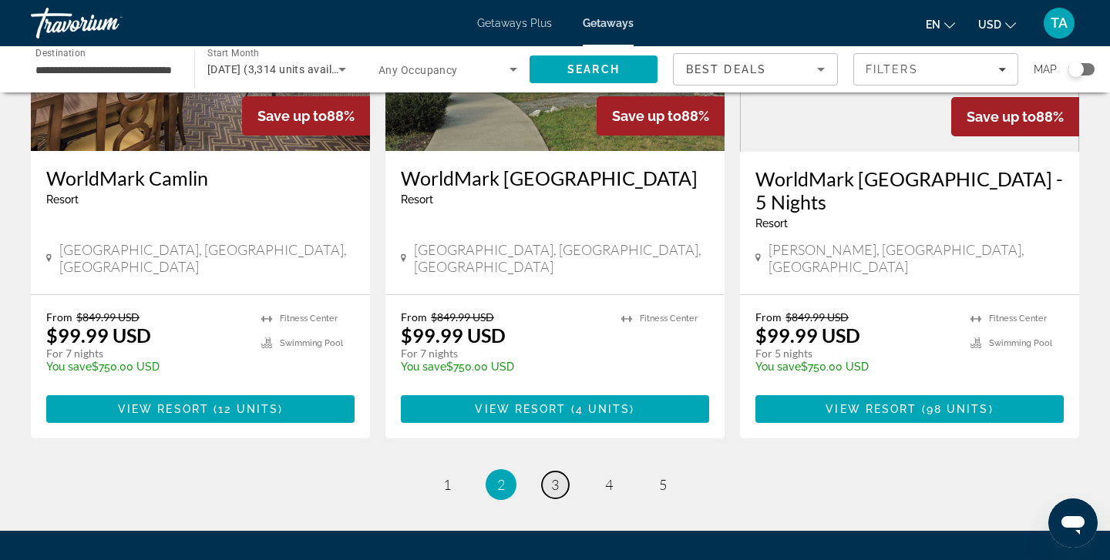
click at [557, 476] on span "3" at bounding box center [555, 484] width 8 height 17
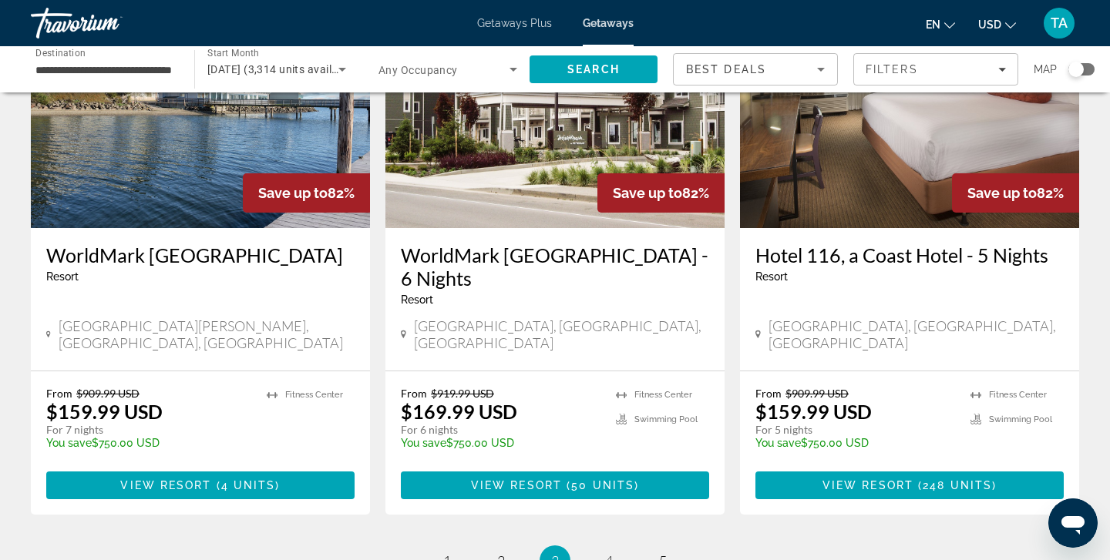
scroll to position [1830, 0]
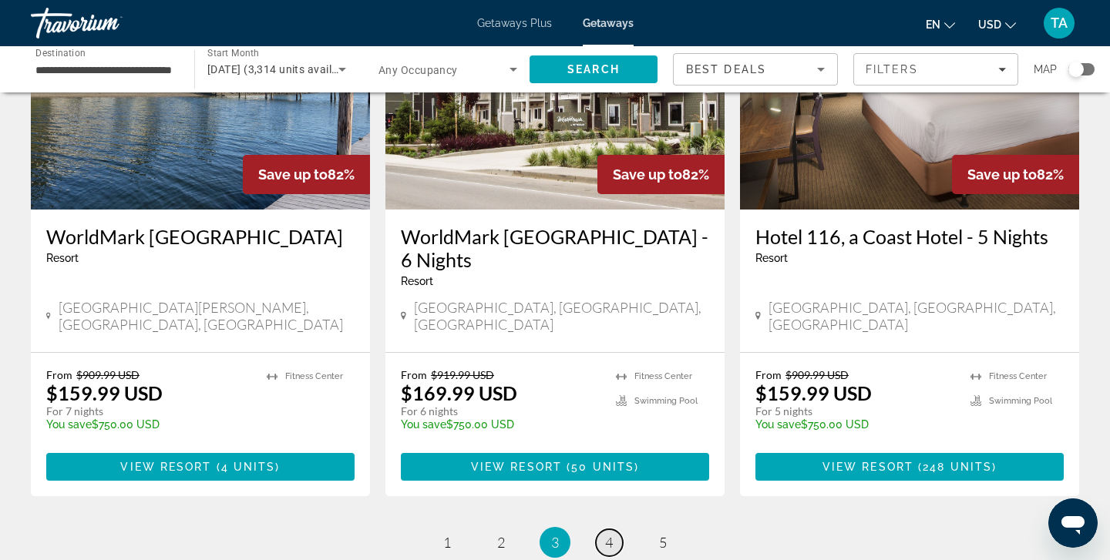
click at [603, 530] on link "page 4" at bounding box center [609, 543] width 27 height 27
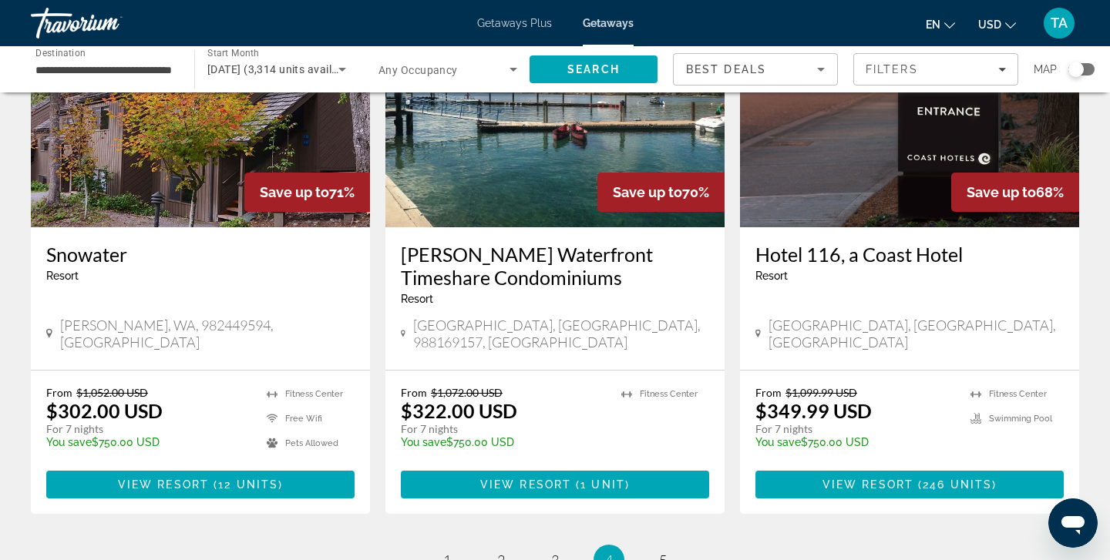
scroll to position [1870, 0]
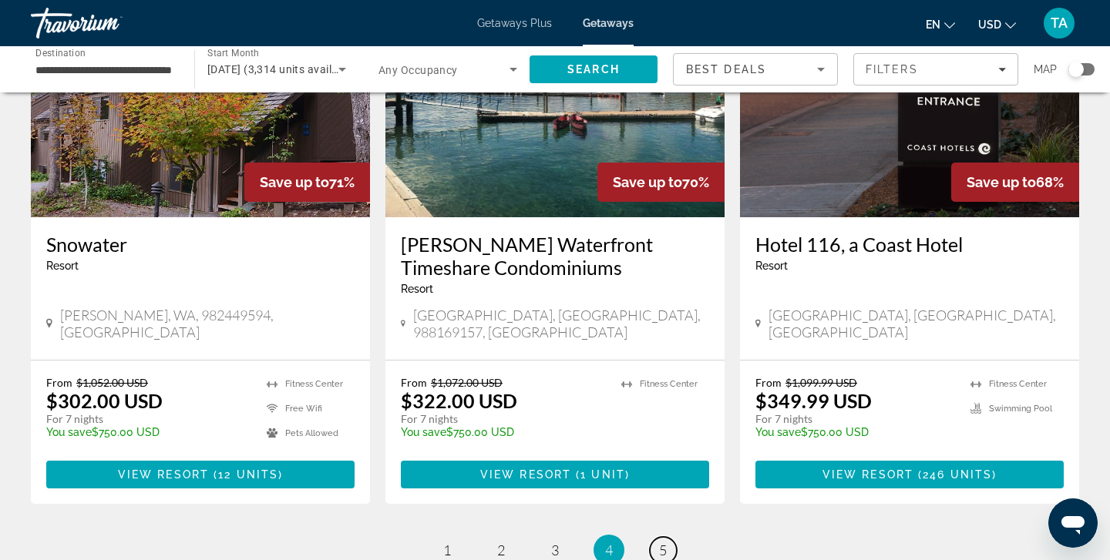
click at [661, 542] on span "5" at bounding box center [663, 550] width 8 height 17
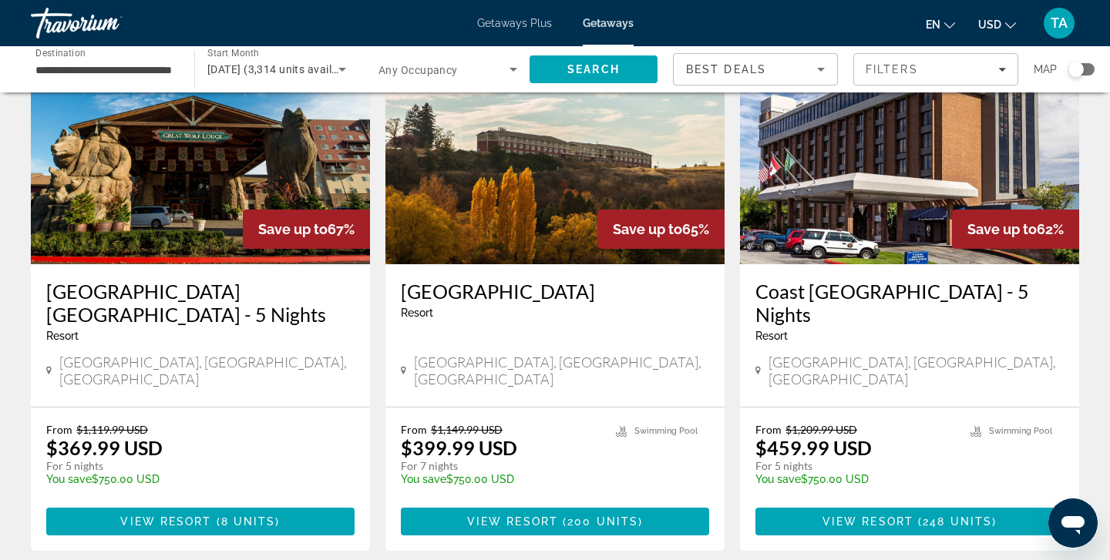
scroll to position [128, 0]
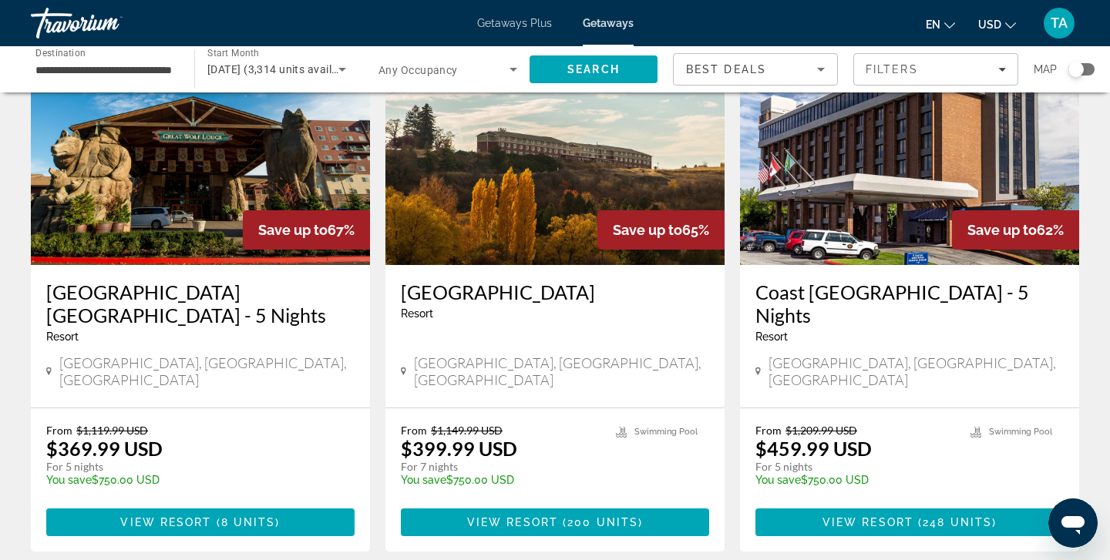
click at [215, 517] on span "Main content" at bounding box center [214, 523] width 5 height 12
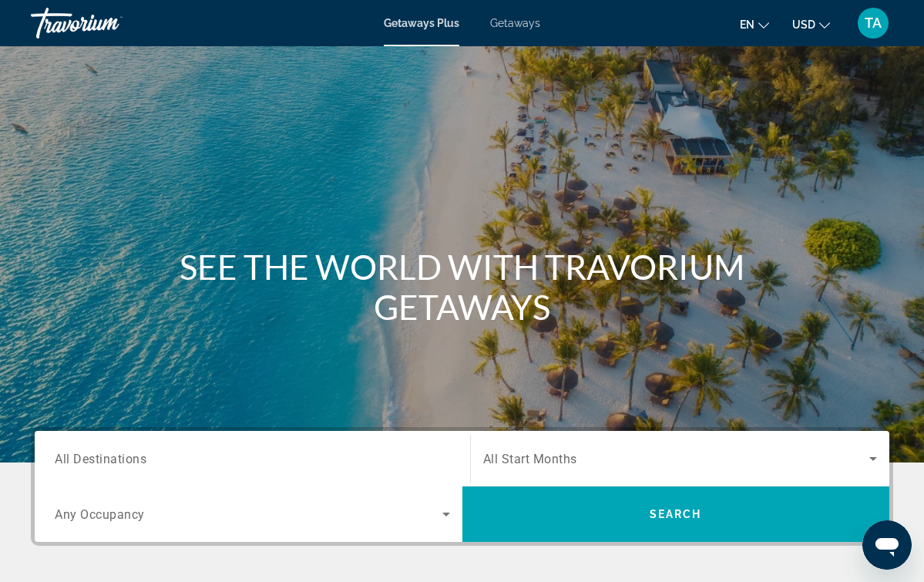
click at [39, 3] on div "Travorium" at bounding box center [108, 23] width 154 height 40
